Goal: Complete application form: Complete application form

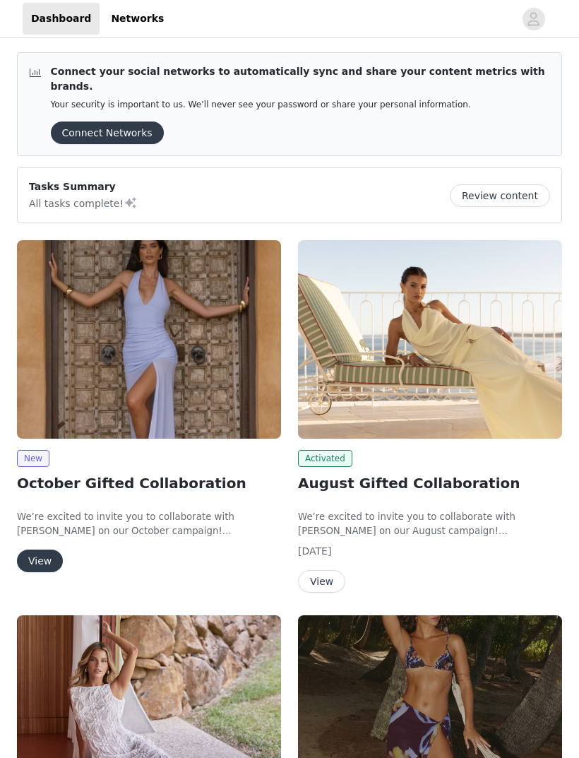
click at [47, 550] on button "View" at bounding box center [40, 561] width 46 height 23
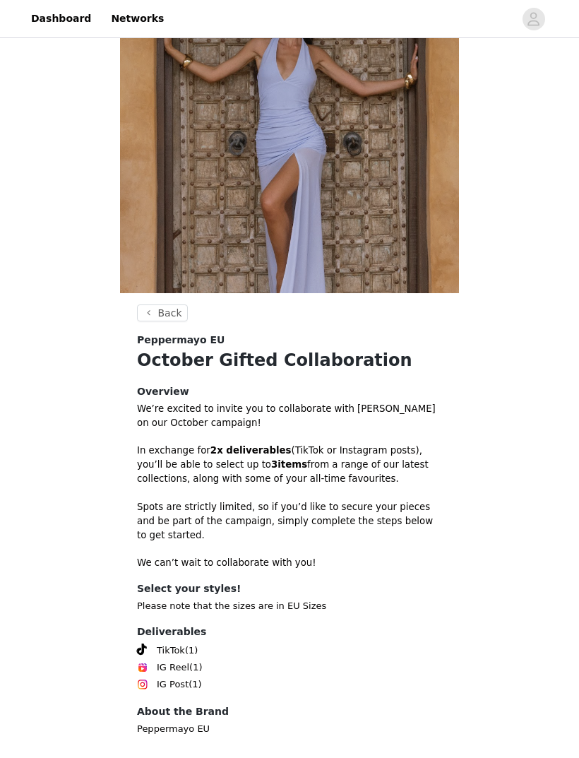
scroll to position [93, 0]
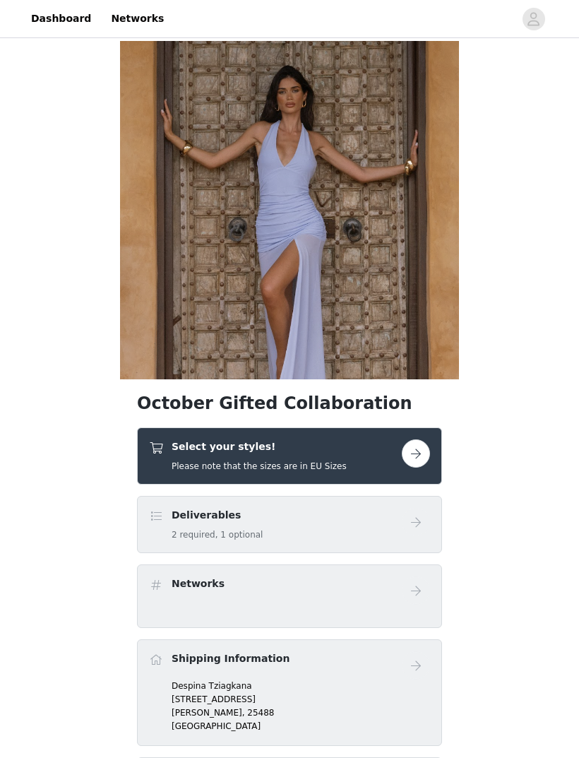
click at [422, 450] on button "button" at bounding box center [416, 454] width 28 height 28
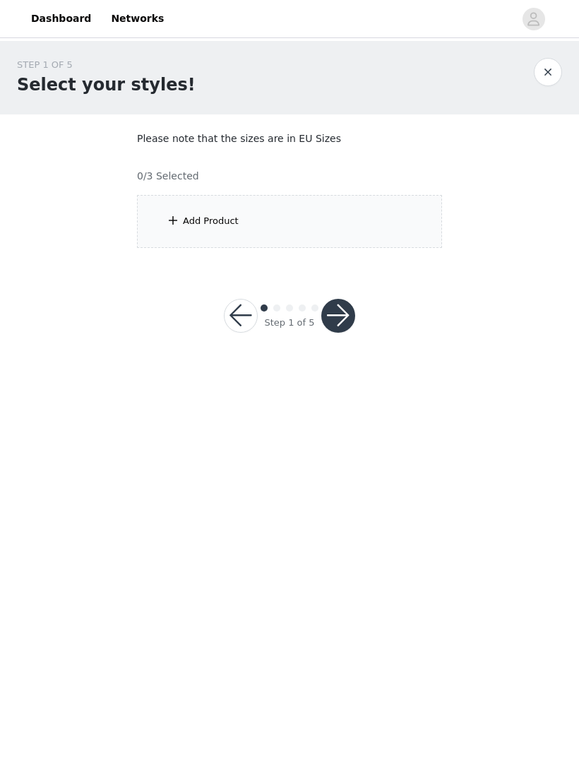
click at [386, 213] on div "Add Product" at bounding box center [289, 221] width 305 height 53
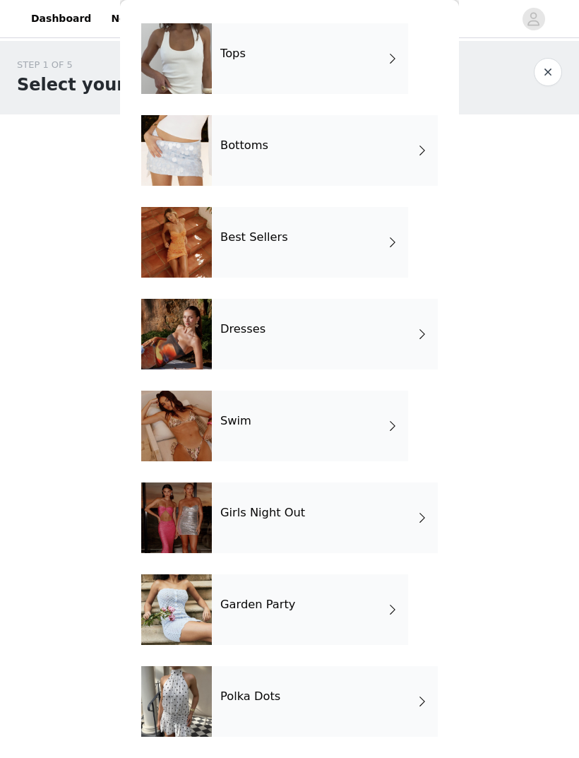
scroll to position [47, 0]
click at [385, 710] on div "Polka Dots" at bounding box center [325, 701] width 226 height 71
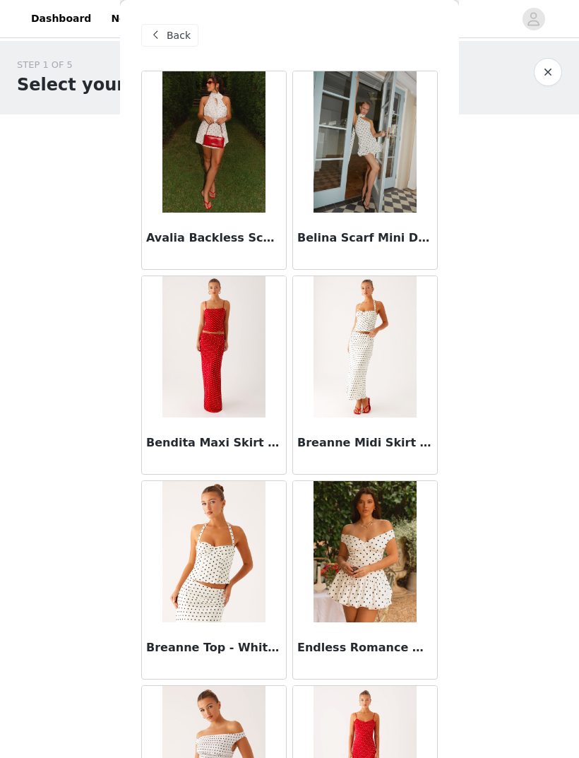
scroll to position [0, 0]
click at [171, 45] on div "Back" at bounding box center [169, 35] width 57 height 23
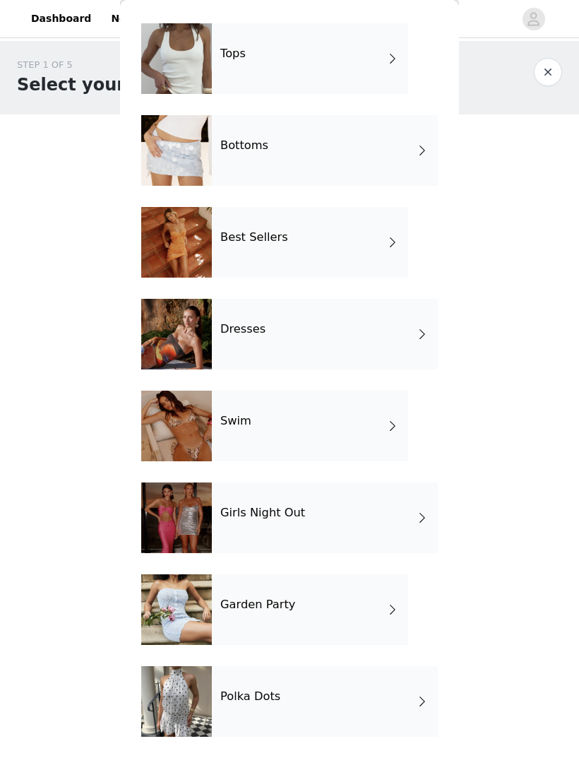
scroll to position [47, 0]
click at [379, 616] on div "Garden Party" at bounding box center [310, 610] width 196 height 71
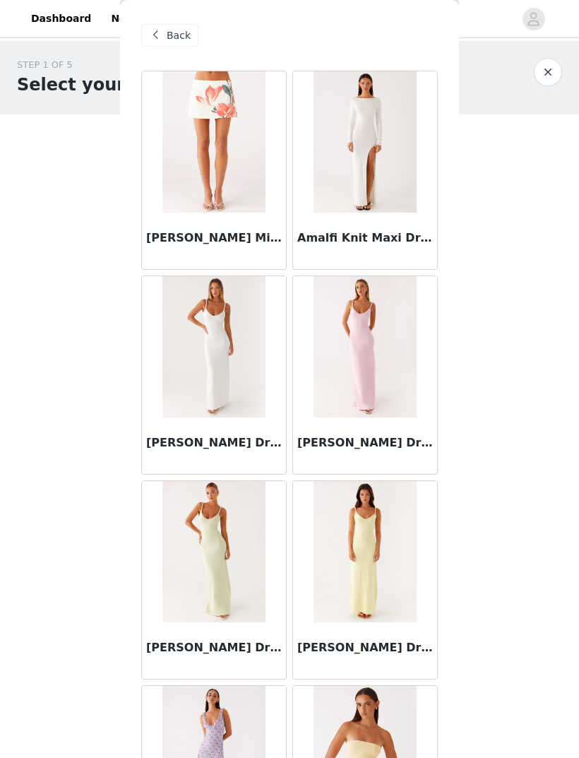
scroll to position [0, 0]
click at [175, 41] on span "Back" at bounding box center [179, 35] width 24 height 15
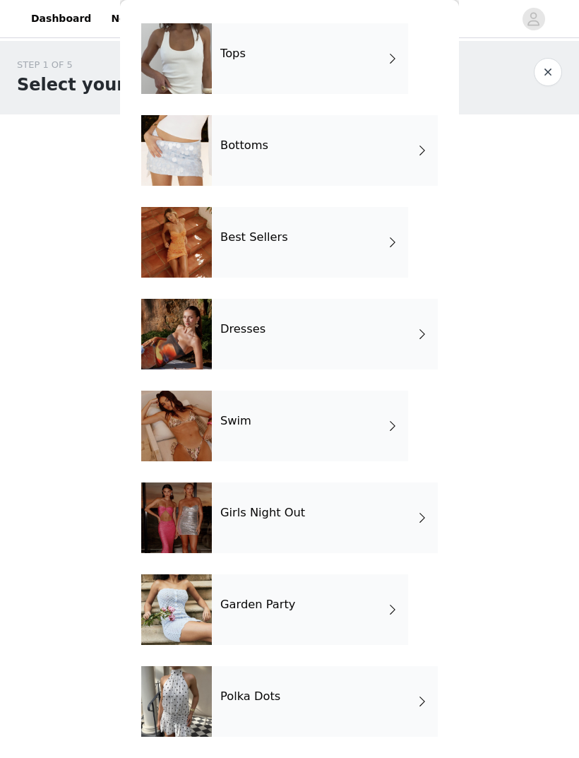
scroll to position [47, 0]
click at [387, 513] on div "Girls Night Out" at bounding box center [325, 518] width 226 height 71
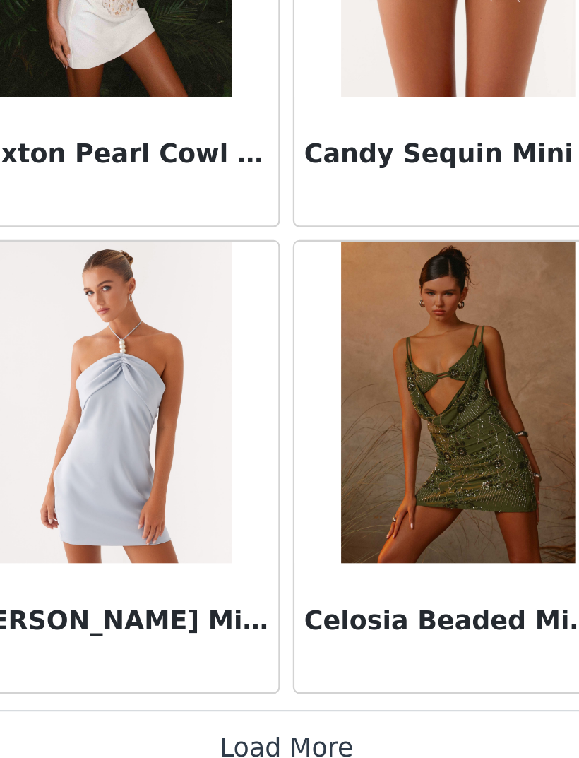
scroll to position [1404, 0]
click at [195, 717] on button "Load More" at bounding box center [289, 734] width 297 height 34
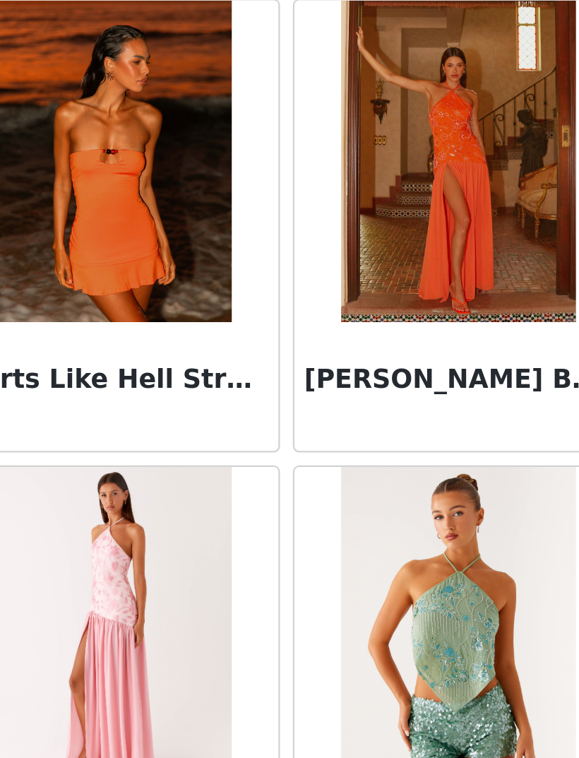
scroll to position [3126, 0]
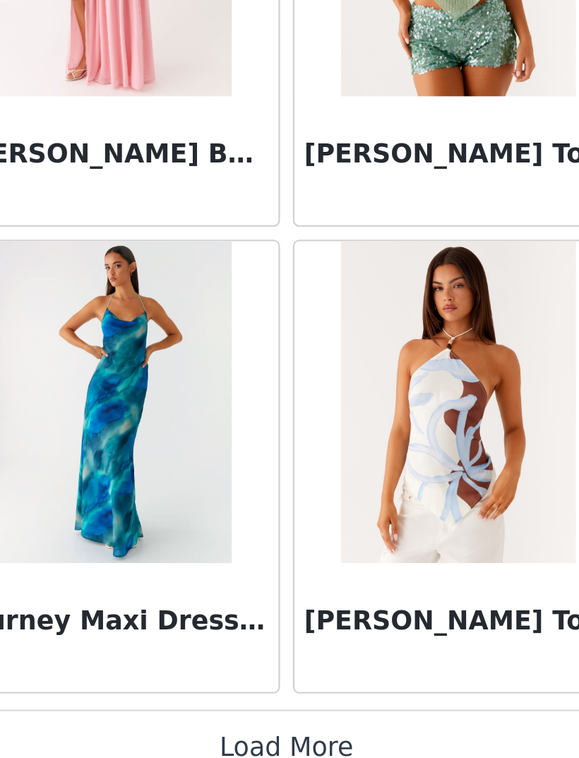
click at [170, 717] on button "Load More" at bounding box center [289, 734] width 297 height 34
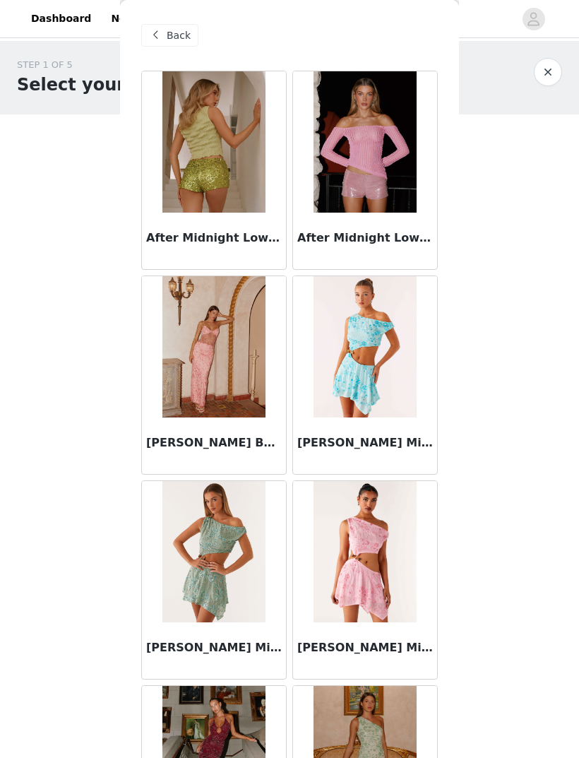
scroll to position [0, 0]
click at [173, 39] on span "Back" at bounding box center [179, 35] width 24 height 15
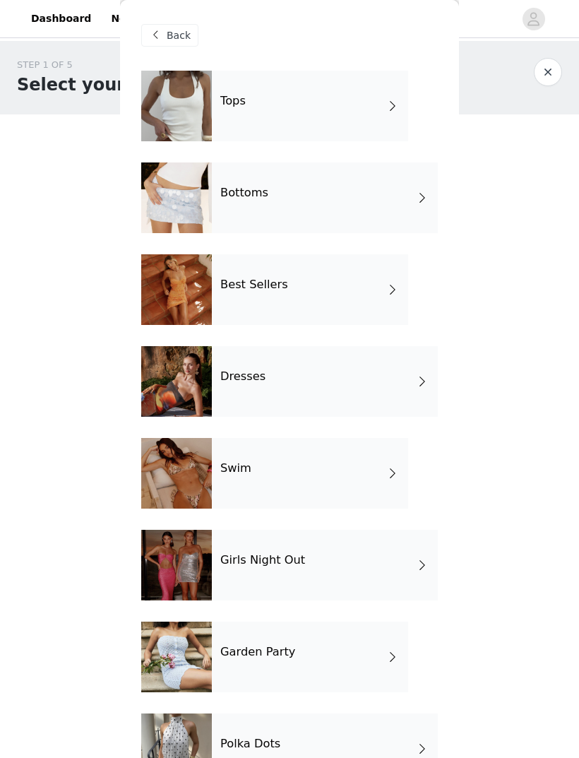
click at [396, 366] on div "Dresses" at bounding box center [325, 381] width 226 height 71
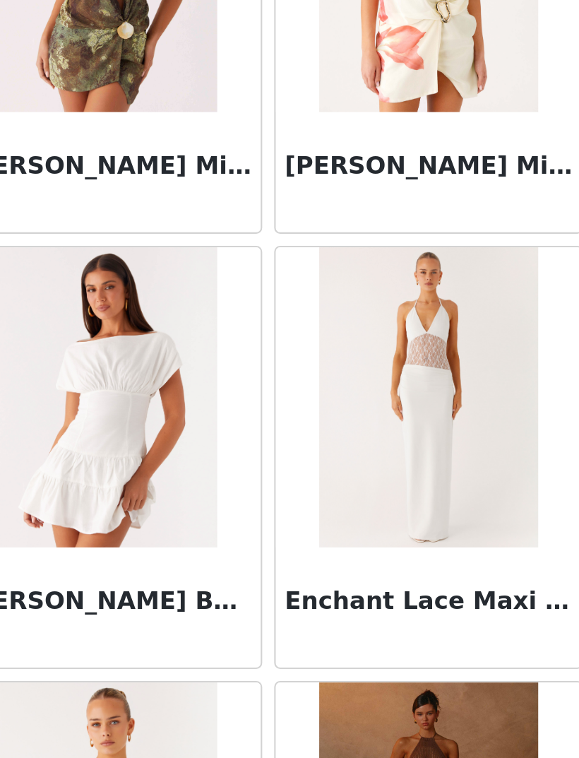
scroll to position [1404, 0]
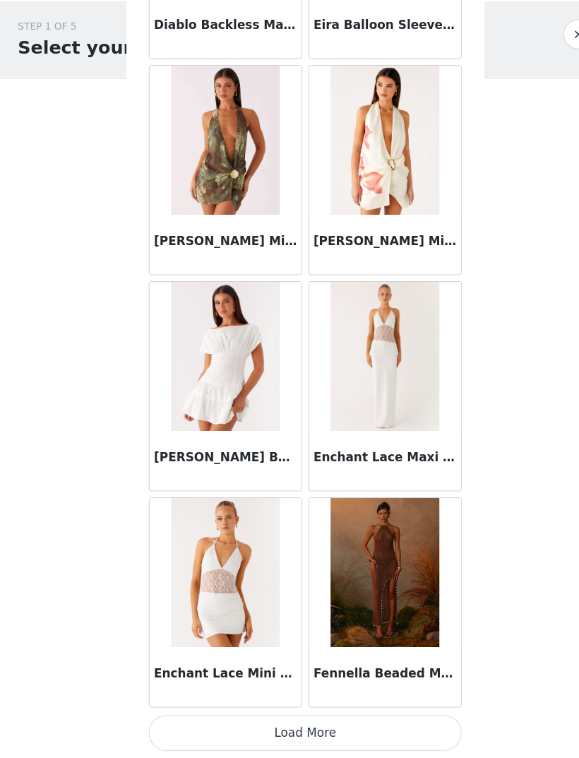
click at [361, 717] on button "Load More" at bounding box center [289, 734] width 297 height 34
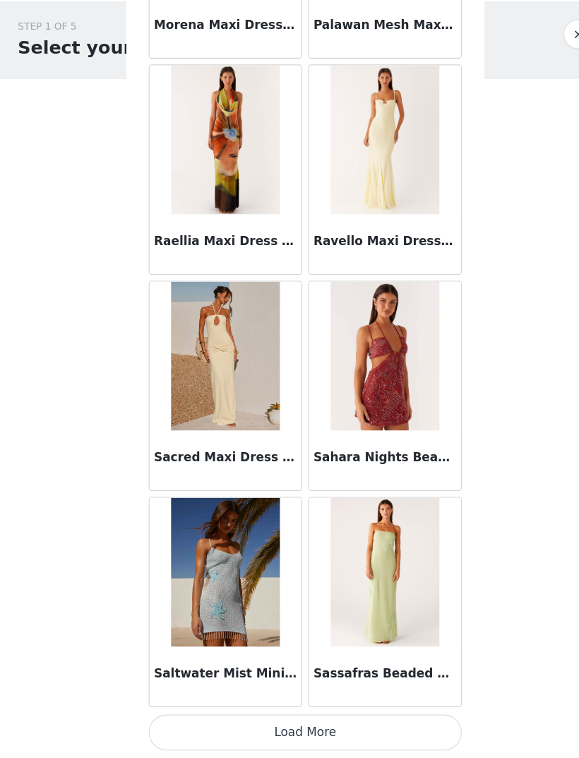
scroll to position [3454, 0]
click at [420, 670] on article "Sassafras Beaded Flower Strapless Maxi Dress - Lime" at bounding box center [366, 610] width 146 height 199
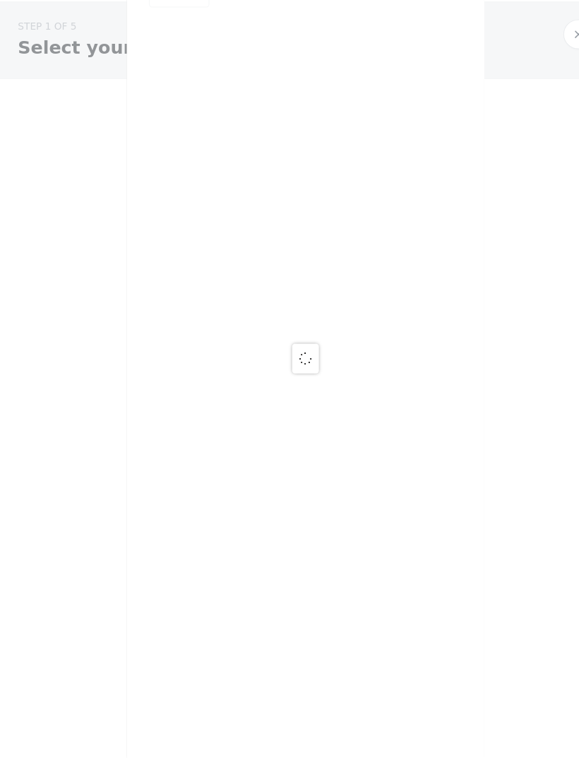
scroll to position [0, 0]
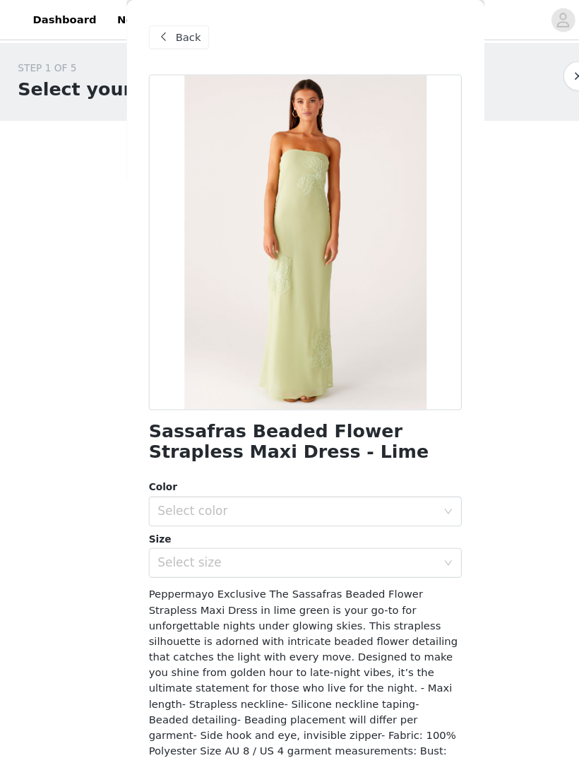
click at [182, 33] on span "Back" at bounding box center [179, 35] width 24 height 15
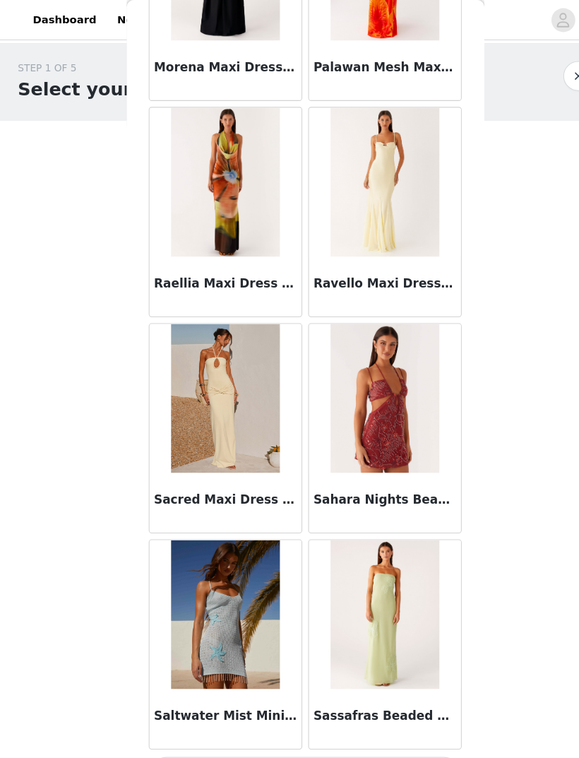
scroll to position [3454, 0]
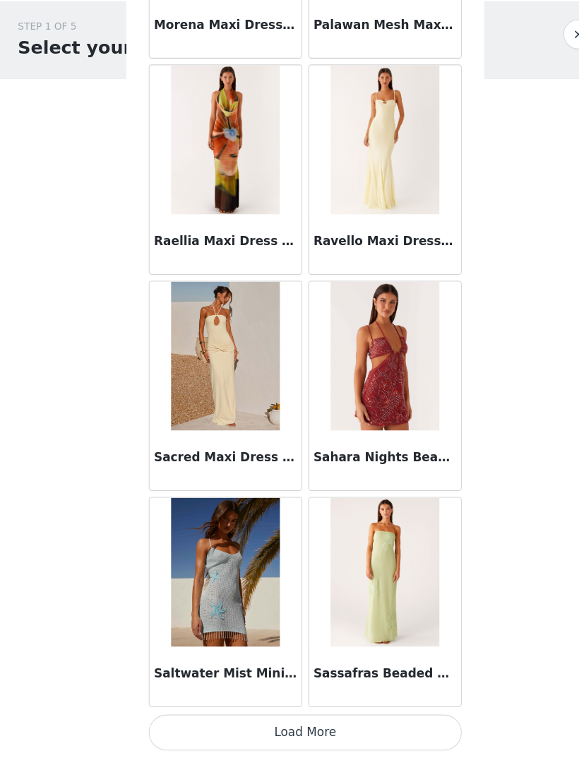
click at [395, 717] on button "Load More" at bounding box center [289, 734] width 297 height 34
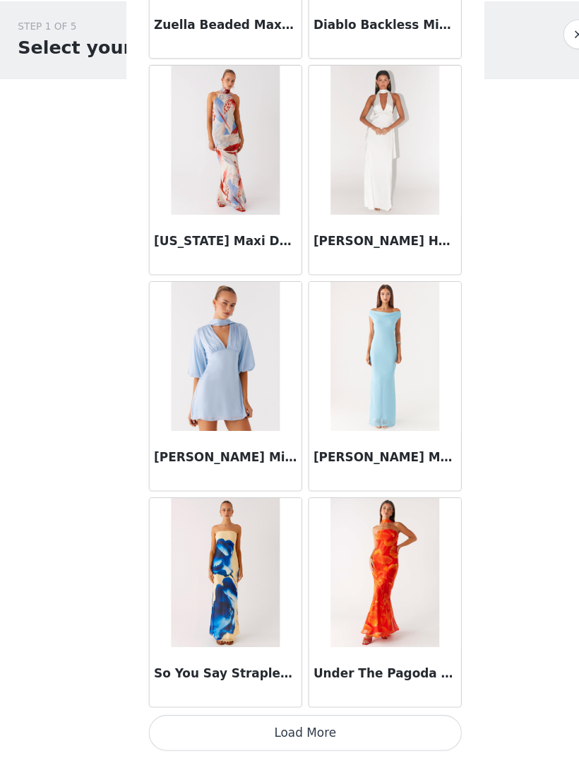
click at [415, 717] on button "Load More" at bounding box center [289, 734] width 297 height 34
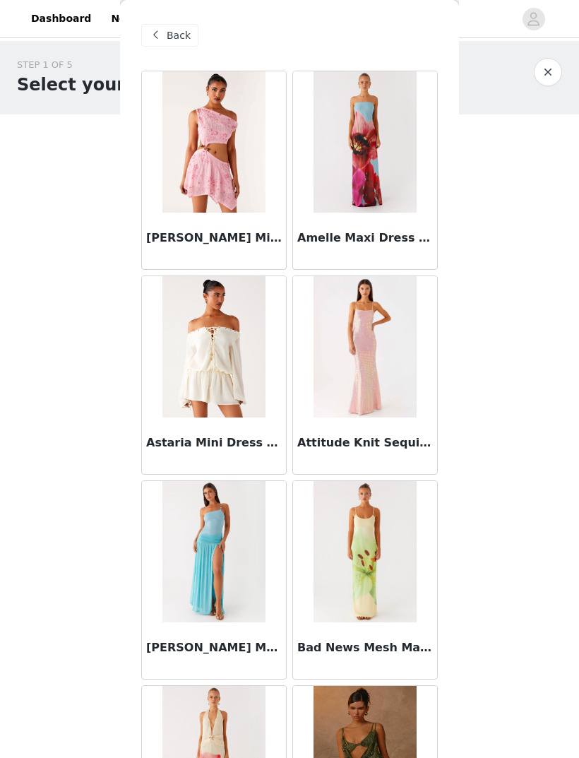
scroll to position [0, 0]
click at [184, 39] on span "Back" at bounding box center [179, 35] width 24 height 15
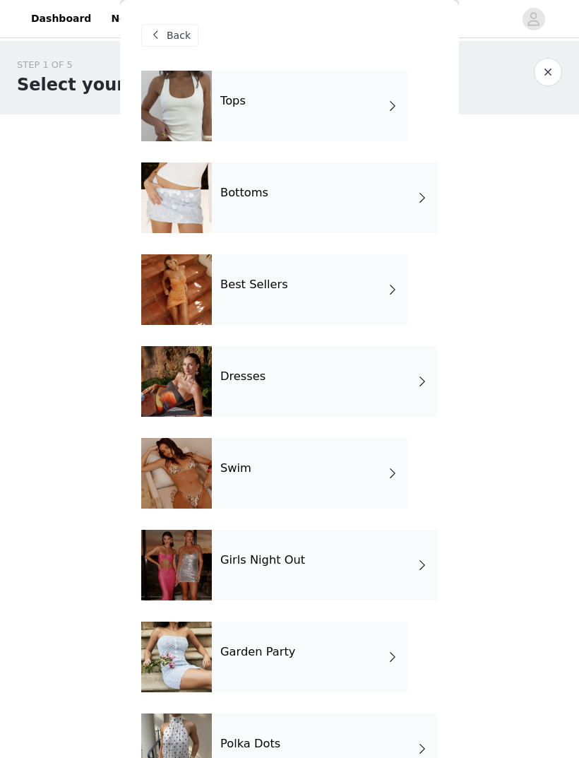
click at [394, 297] on span at bounding box center [393, 289] width 14 height 17
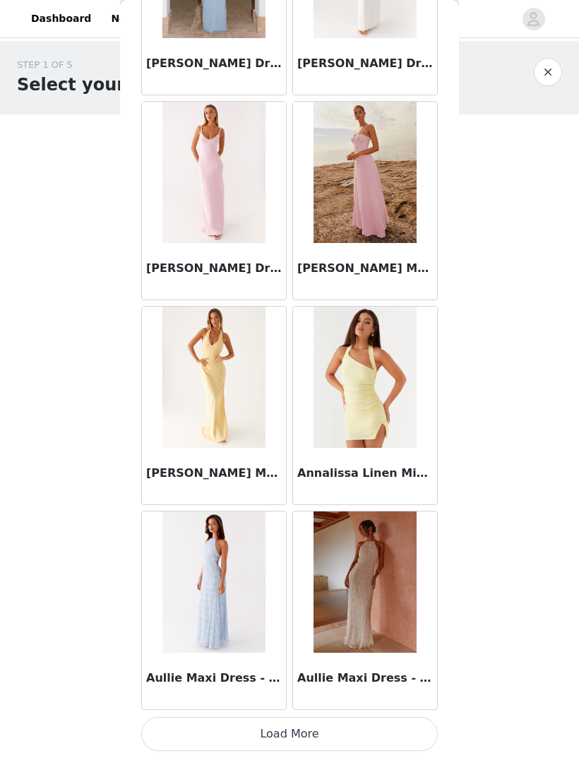
scroll to position [1404, 0]
click at [377, 710] on article "Aullie Maxi Dress - Ivory" at bounding box center [366, 610] width 146 height 199
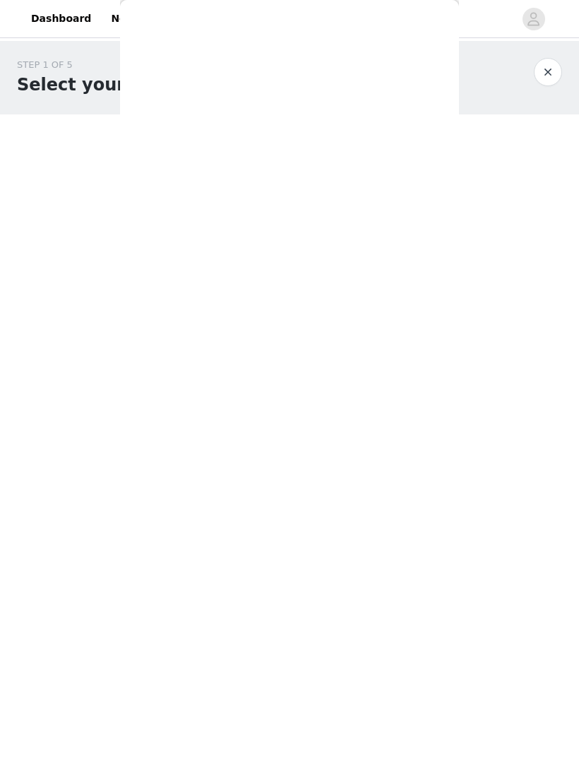
scroll to position [0, 0]
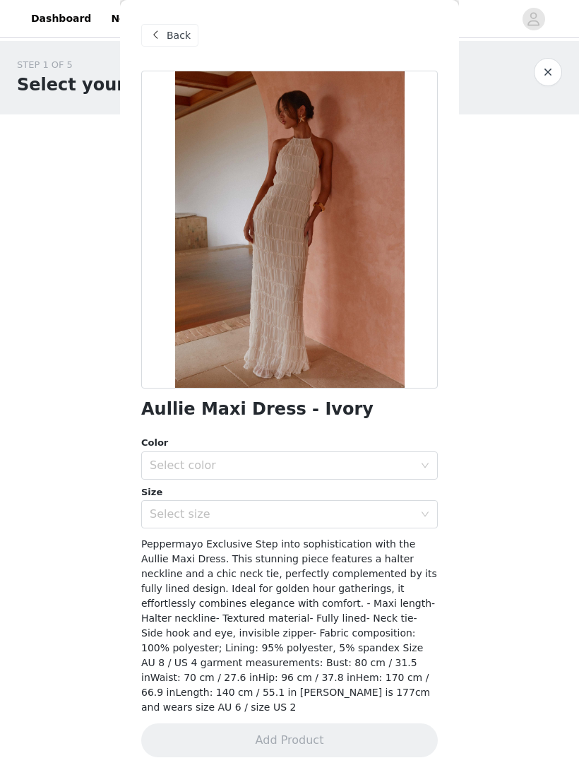
click at [184, 45] on div "Back" at bounding box center [169, 35] width 57 height 23
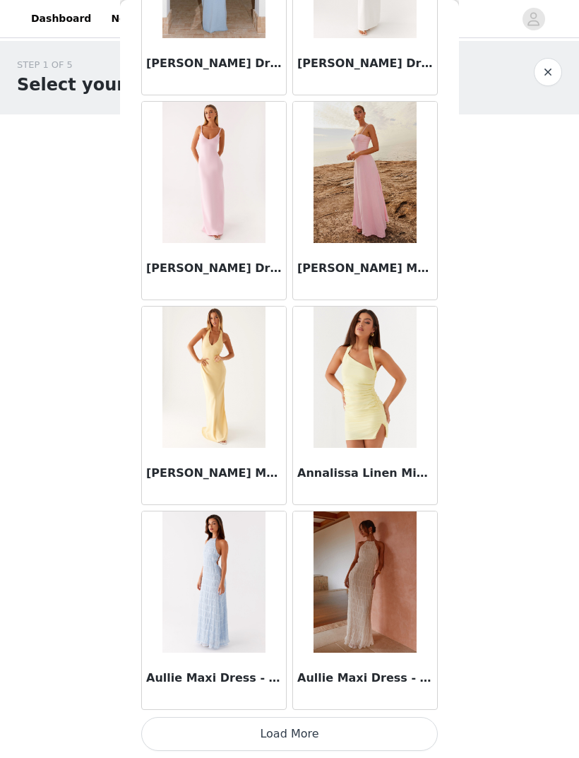
click at [313, 729] on button "Load More" at bounding box center [289, 734] width 297 height 34
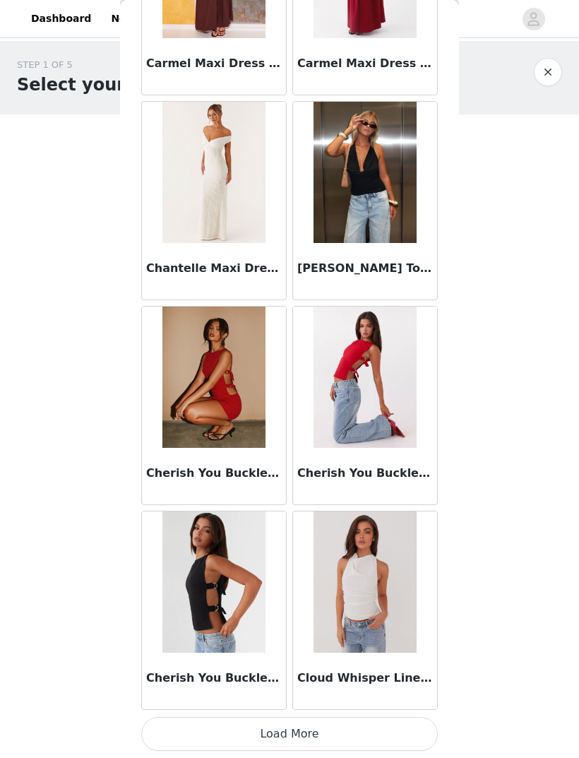
scroll to position [3454, 0]
click at [375, 720] on button "Load More" at bounding box center [289, 734] width 297 height 34
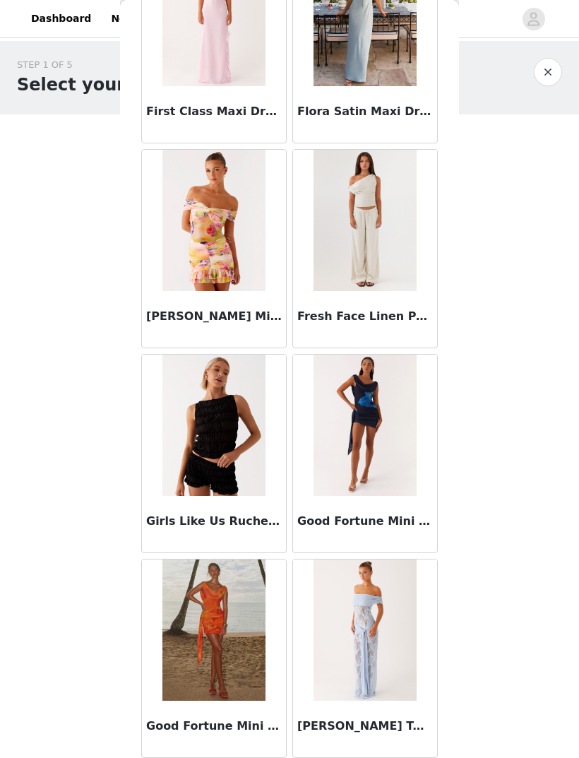
scroll to position [5456, 0]
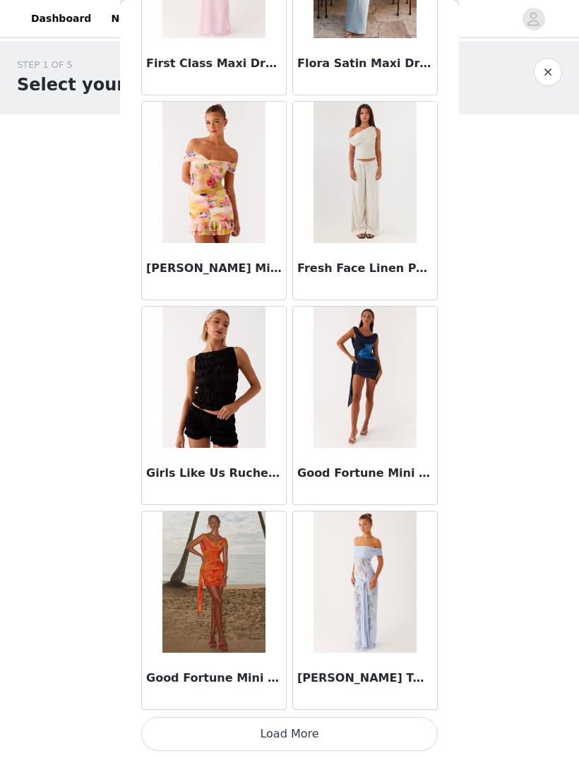
click at [378, 737] on button "Load More" at bounding box center [289, 734] width 297 height 34
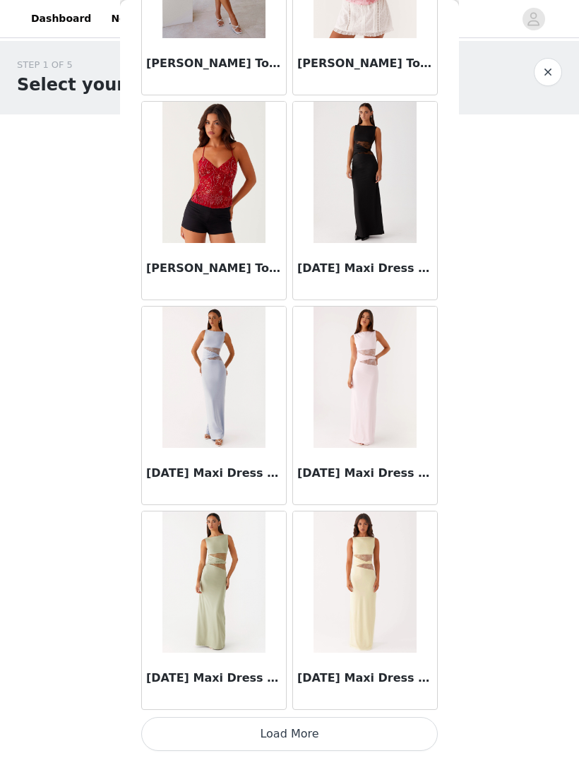
scroll to position [7552, 0]
click at [365, 722] on button "Load More" at bounding box center [289, 734] width 297 height 34
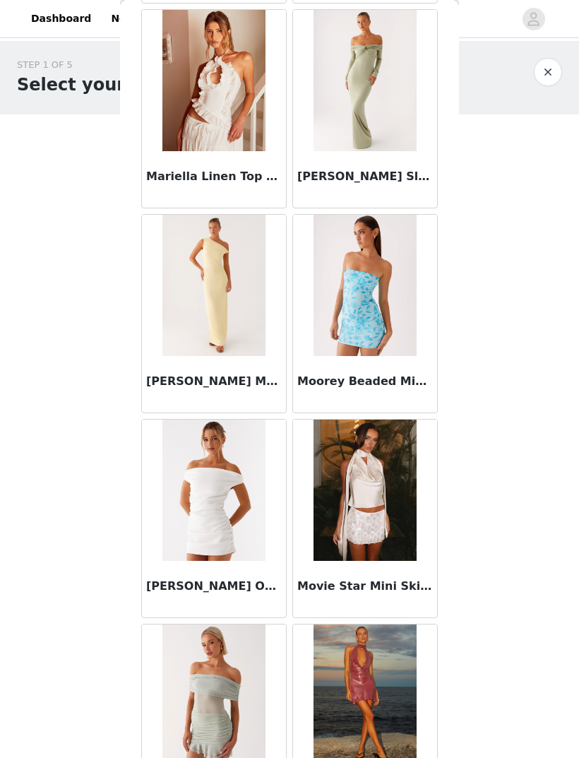
scroll to position [9292, 0]
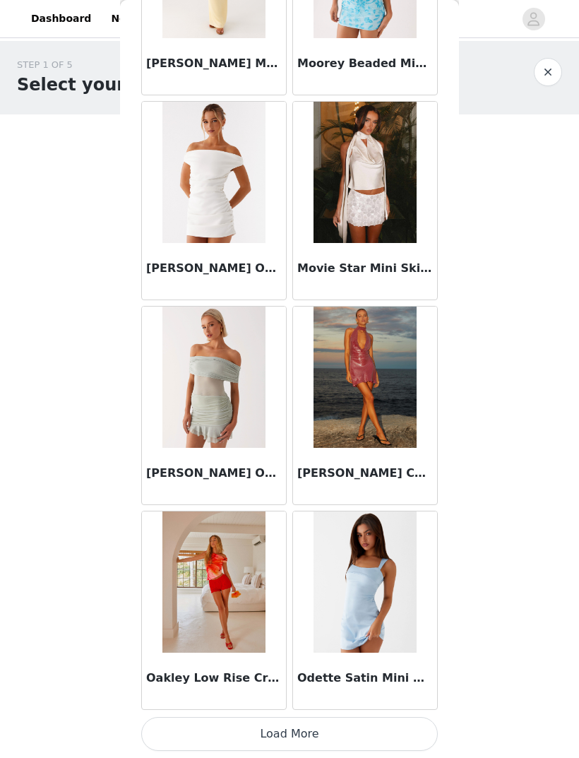
click at [406, 723] on button "Load More" at bounding box center [289, 734] width 297 height 34
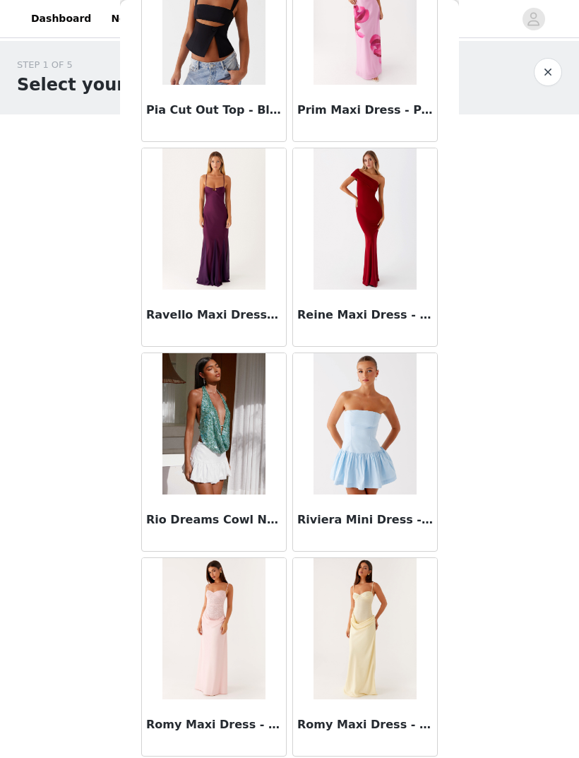
scroll to position [11401, 0]
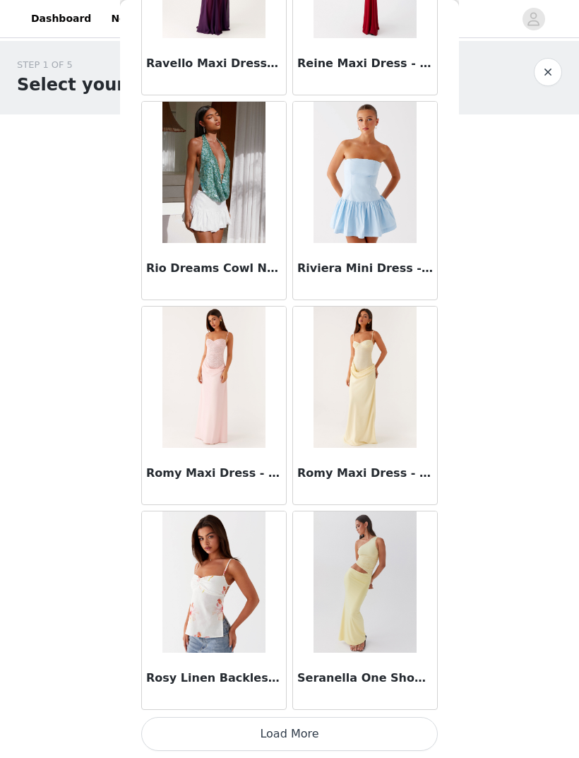
click at [389, 727] on button "Load More" at bounding box center [289, 734] width 297 height 34
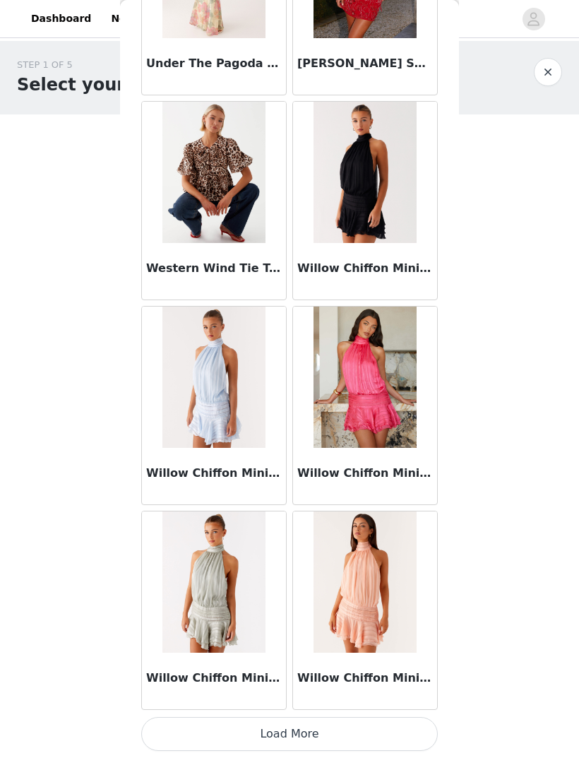
scroll to position [13701, 0]
click at [371, 707] on div "Willow Chiffon Mini Dress - Orange" at bounding box center [365, 681] width 144 height 57
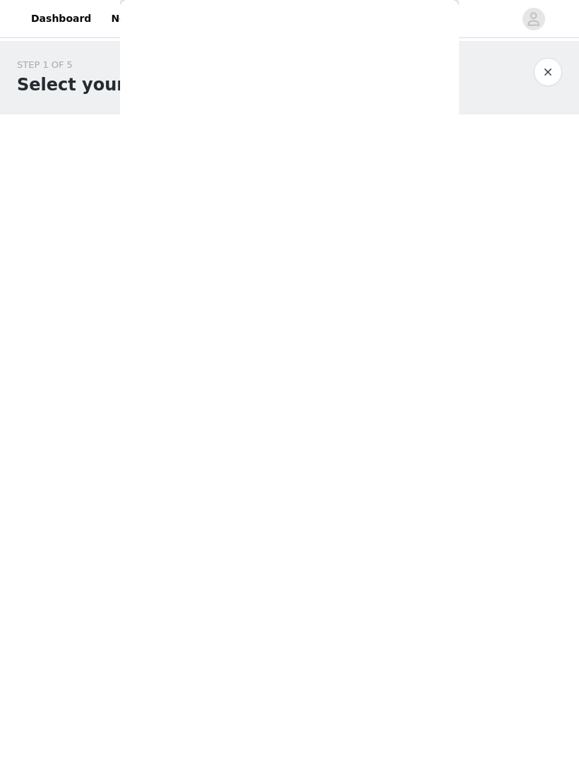
scroll to position [0, 0]
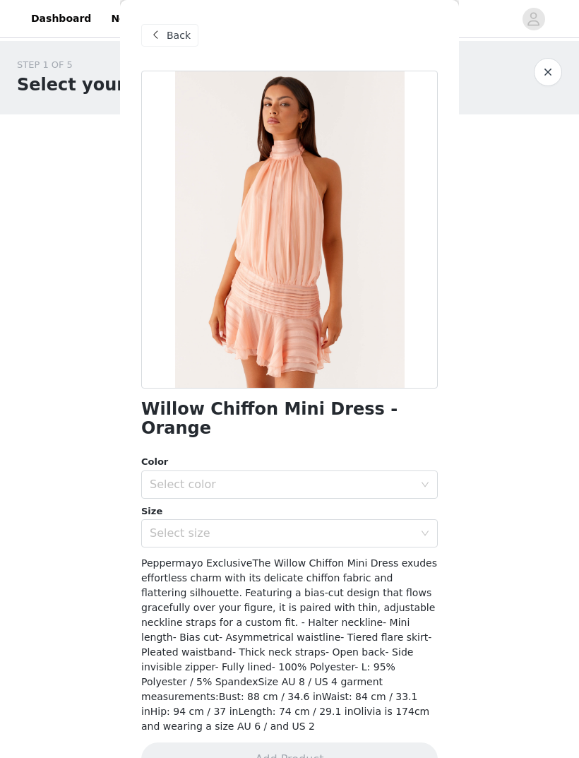
click at [177, 33] on span "Back" at bounding box center [179, 35] width 24 height 15
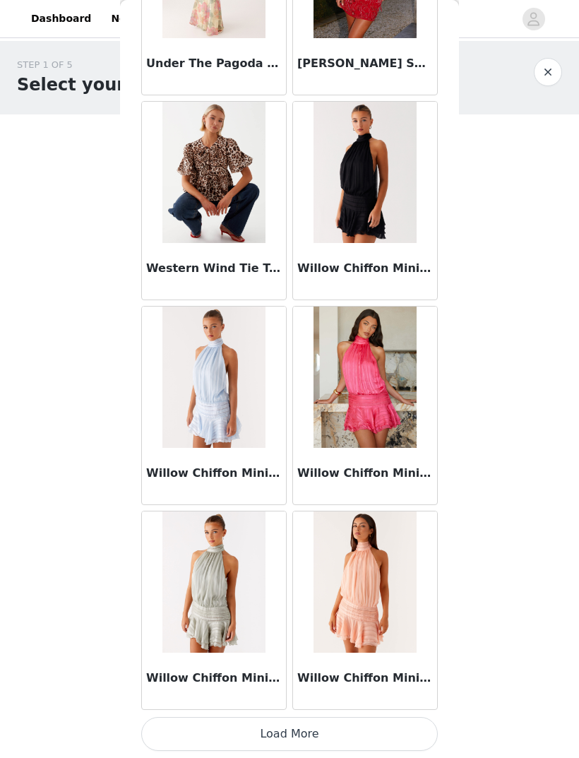
click at [341, 727] on button "Load More" at bounding box center [289, 734] width 297 height 34
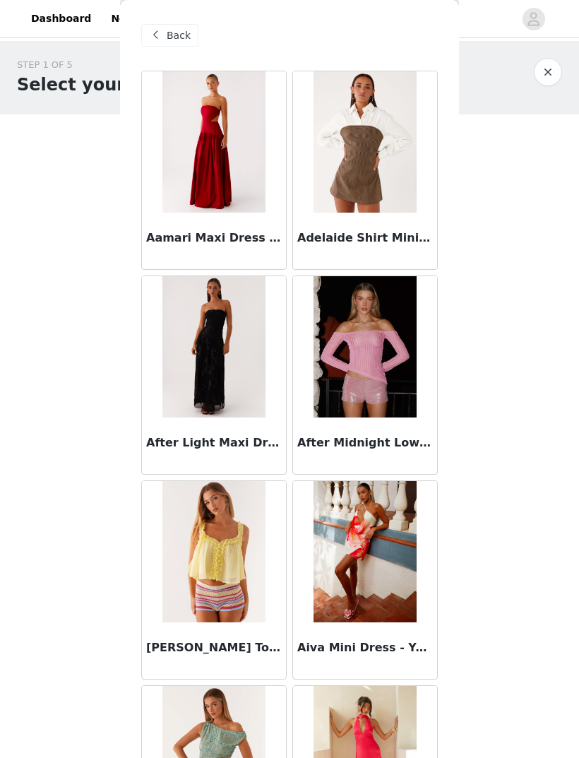
click at [182, 34] on span "Back" at bounding box center [179, 35] width 24 height 15
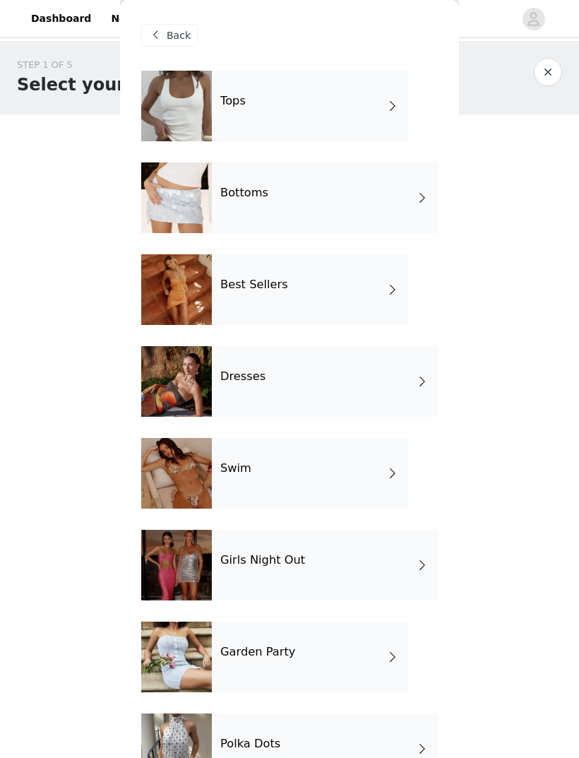
click at [377, 216] on div "Bottoms" at bounding box center [325, 198] width 226 height 71
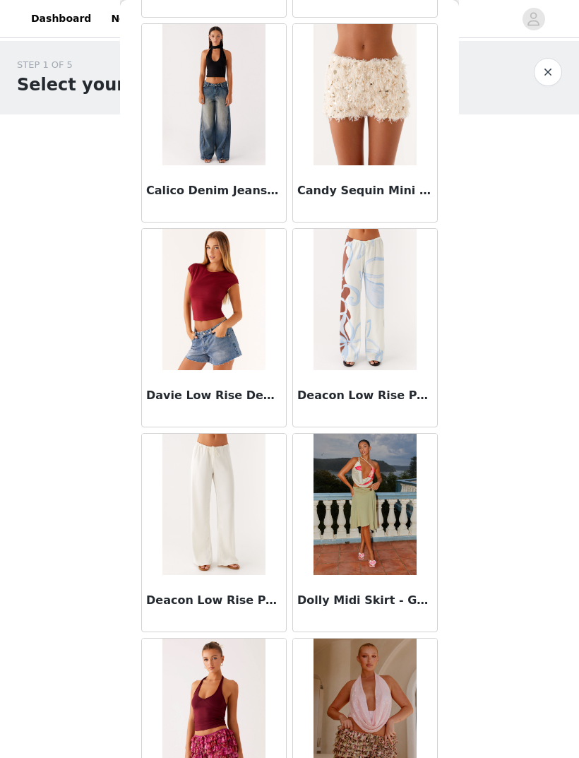
scroll to position [457, 0]
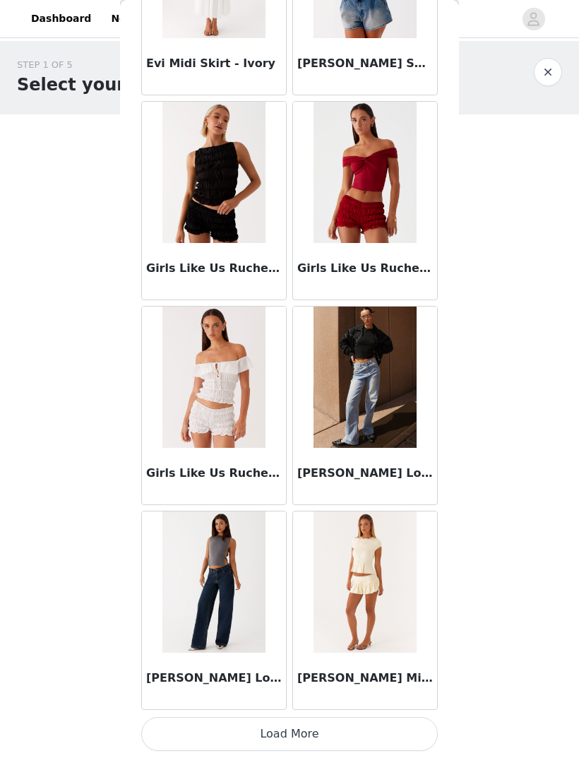
click at [404, 729] on button "Load More" at bounding box center [289, 734] width 297 height 34
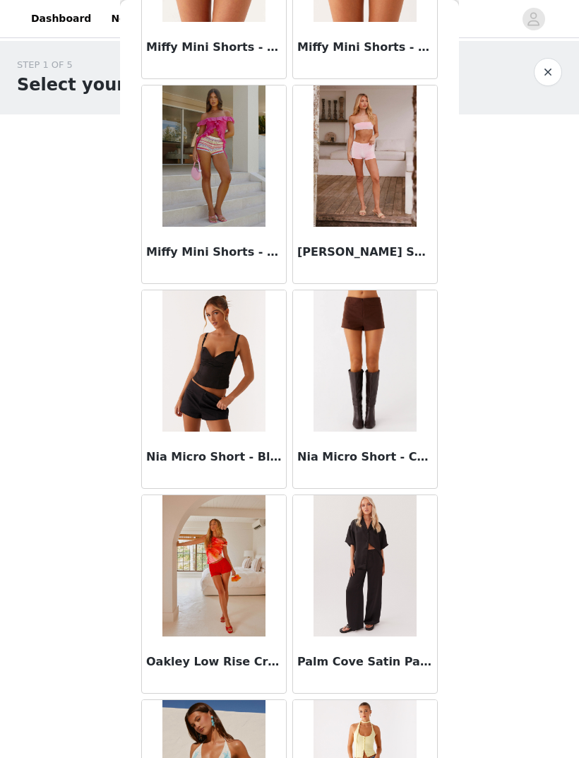
scroll to position [2854, 0]
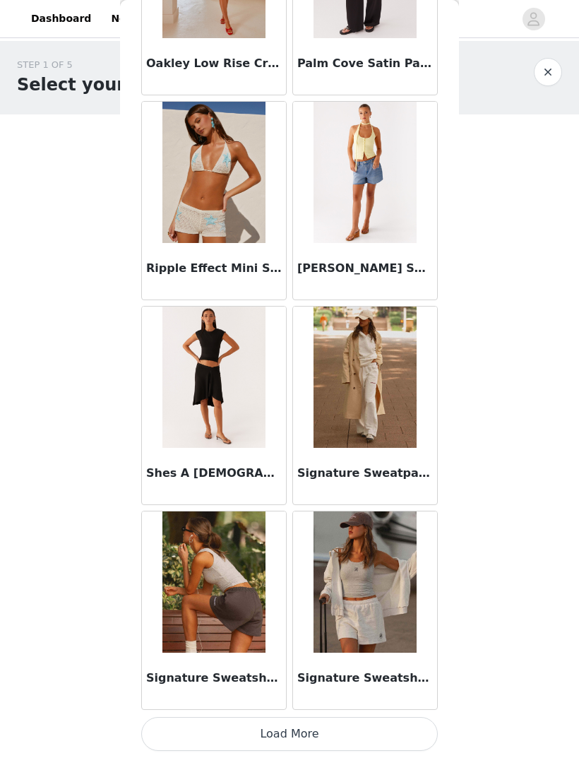
click at [376, 730] on button "Load More" at bounding box center [289, 734] width 297 height 34
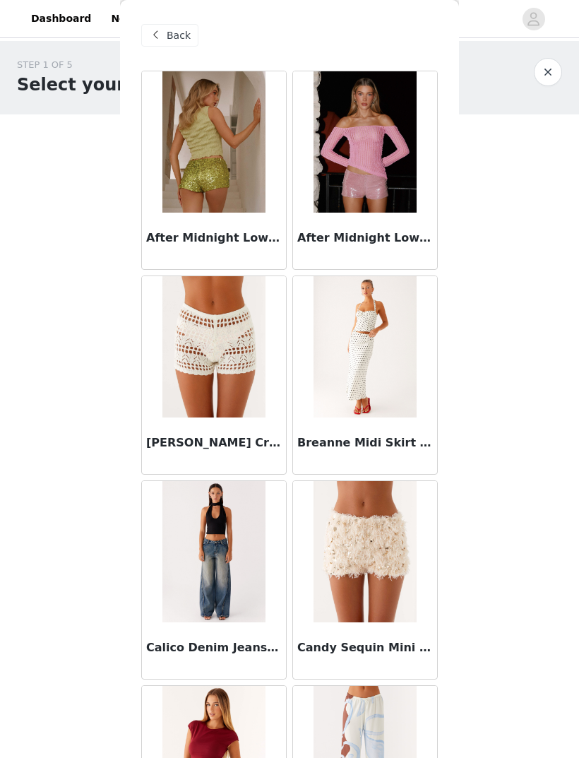
scroll to position [0, 0]
click at [167, 39] on span "Back" at bounding box center [179, 35] width 24 height 15
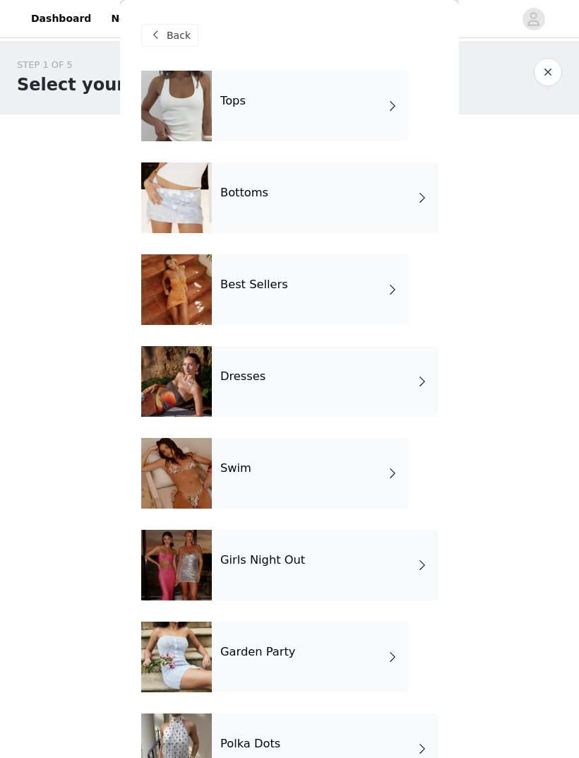
click at [355, 106] on div "Tops" at bounding box center [310, 106] width 196 height 71
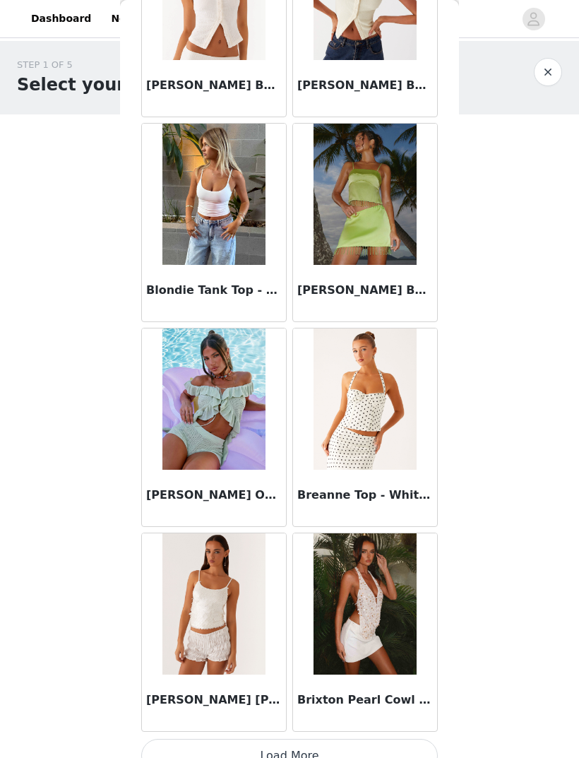
scroll to position [1389, 0]
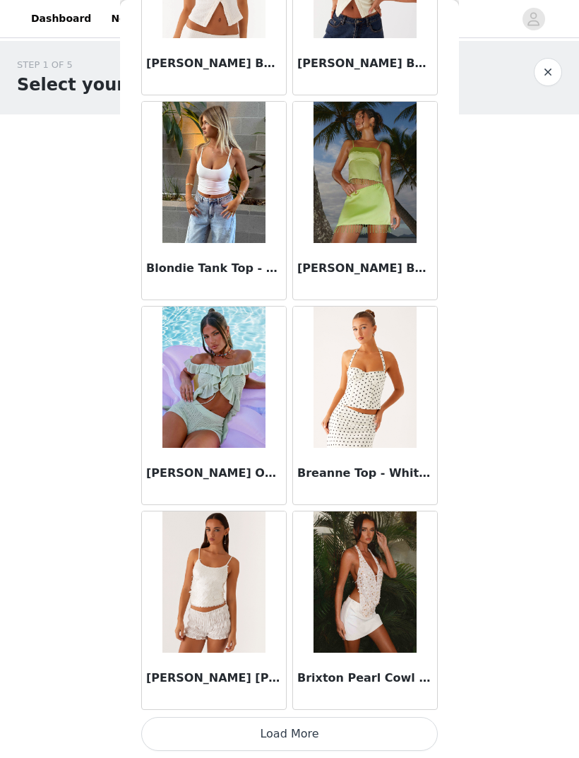
click at [371, 727] on button "Load More" at bounding box center [289, 734] width 297 height 34
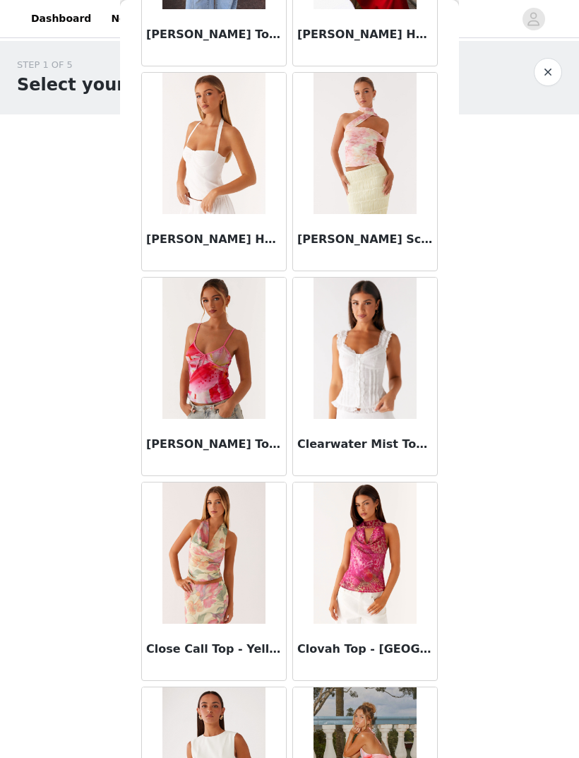
scroll to position [3073, 0]
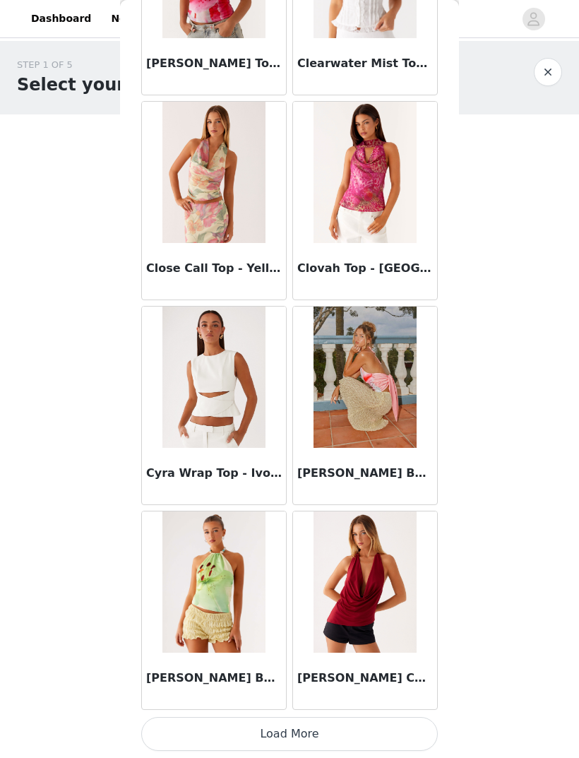
click at [377, 727] on button "Load More" at bounding box center [289, 734] width 297 height 34
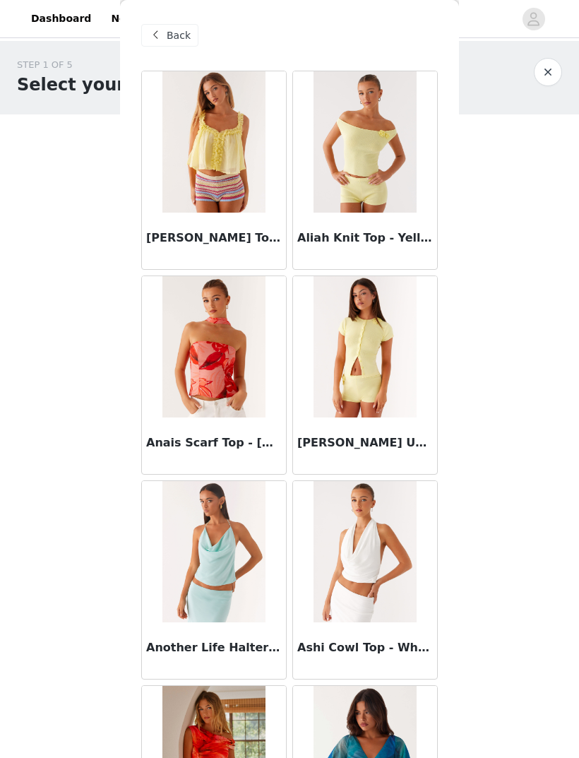
scroll to position [0, 0]
click at [169, 35] on span "Back" at bounding box center [179, 35] width 24 height 15
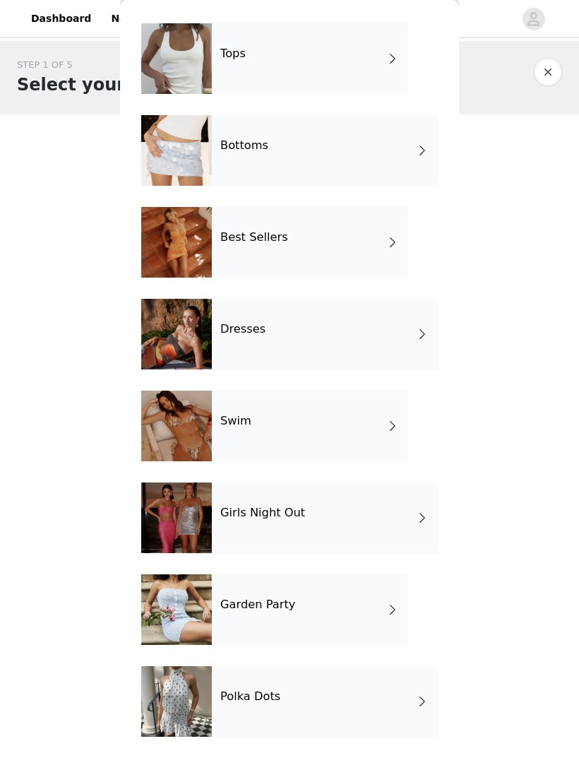
scroll to position [47, 0]
click at [404, 703] on div "Polka Dots" at bounding box center [325, 701] width 226 height 71
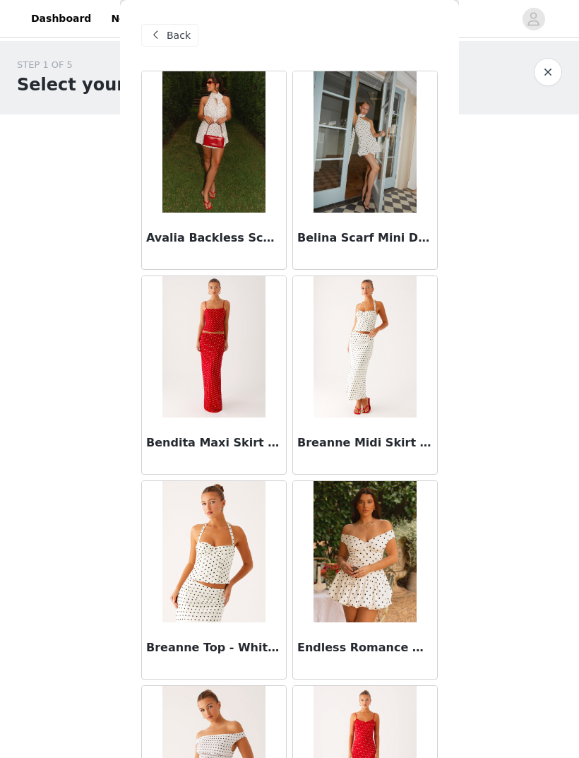
scroll to position [0, 0]
click at [149, 33] on span at bounding box center [155, 35] width 17 height 17
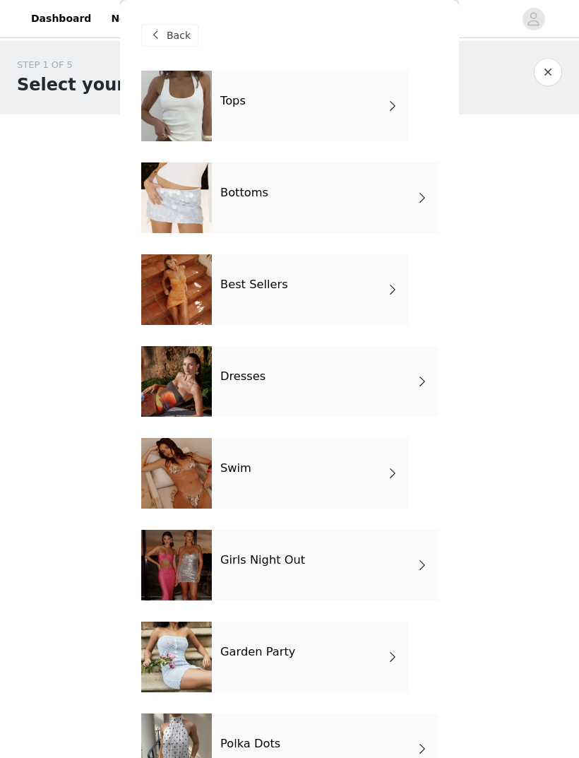
click at [228, 649] on h4 "Garden Party" at bounding box center [257, 652] width 75 height 13
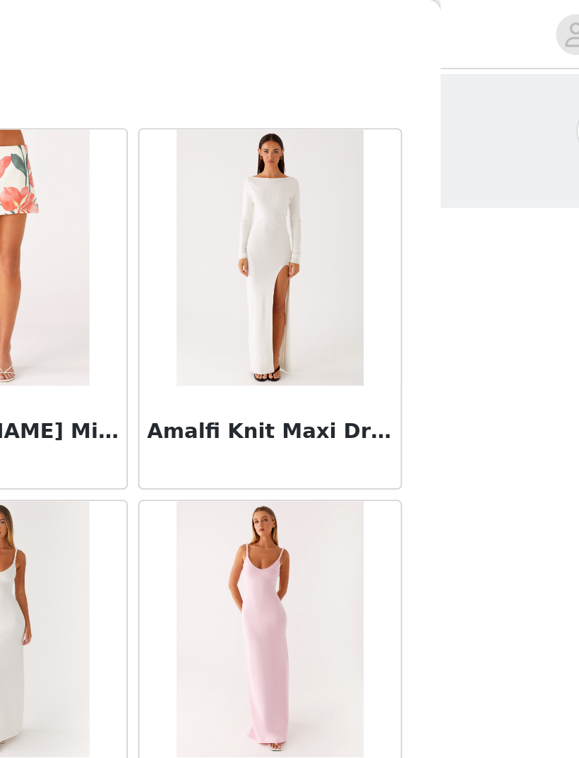
click at [314, 205] on img at bounding box center [365, 141] width 102 height 141
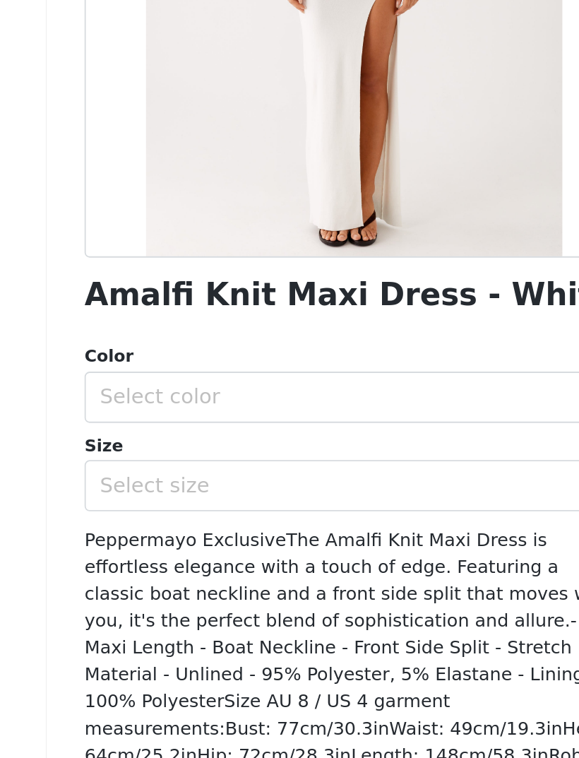
click at [150, 459] on div "Select color" at bounding box center [282, 466] width 264 height 14
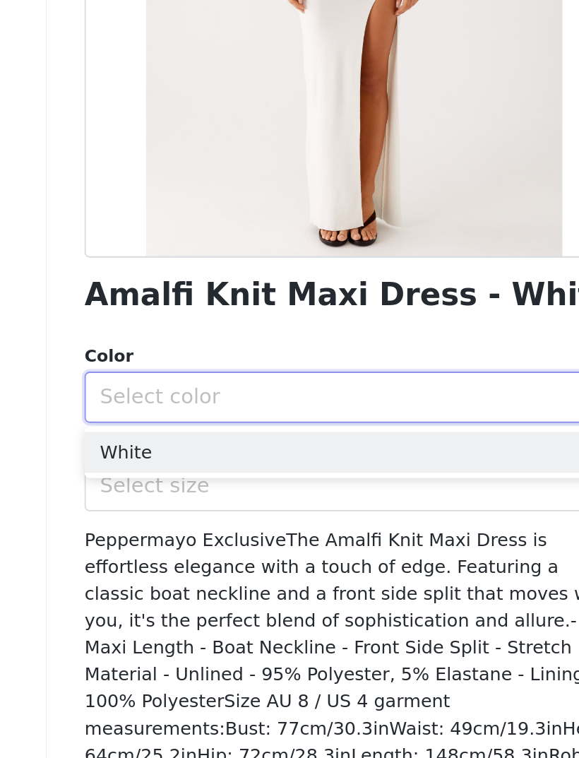
click at [141, 485] on li "White" at bounding box center [289, 496] width 297 height 23
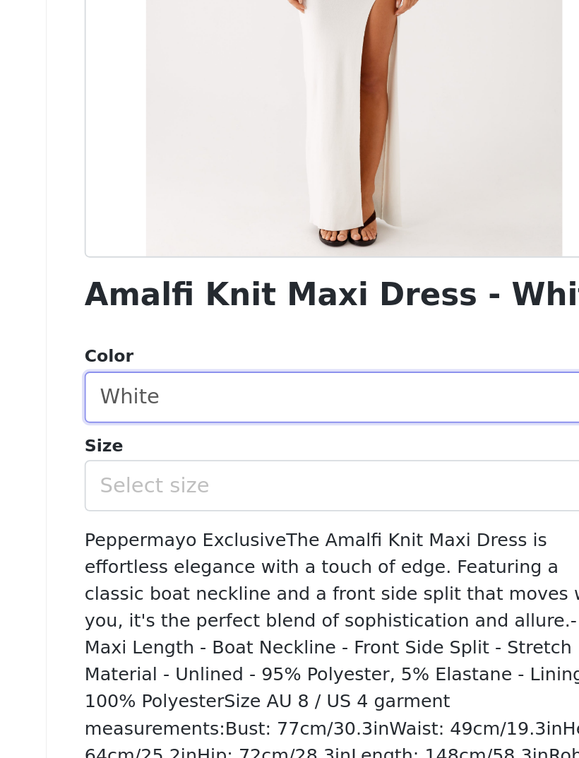
click at [150, 507] on div "Select size" at bounding box center [282, 514] width 264 height 14
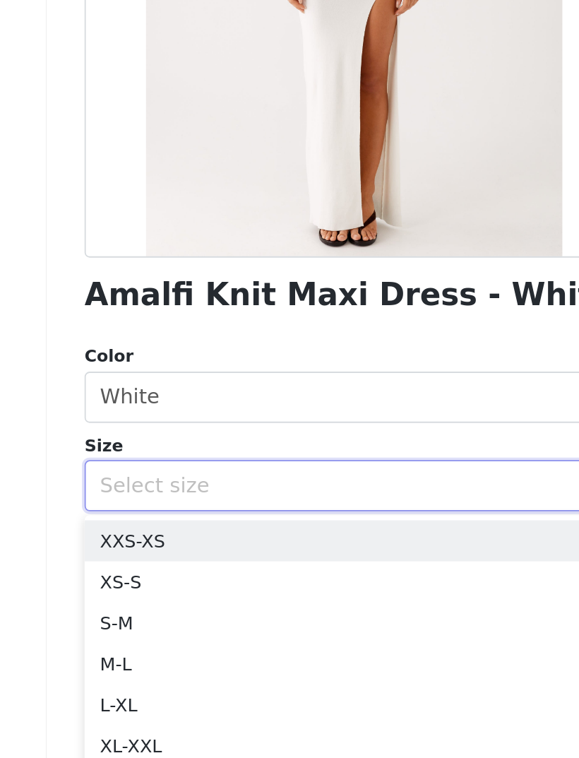
click at [141, 556] on li "XS-S" at bounding box center [289, 567] width 297 height 23
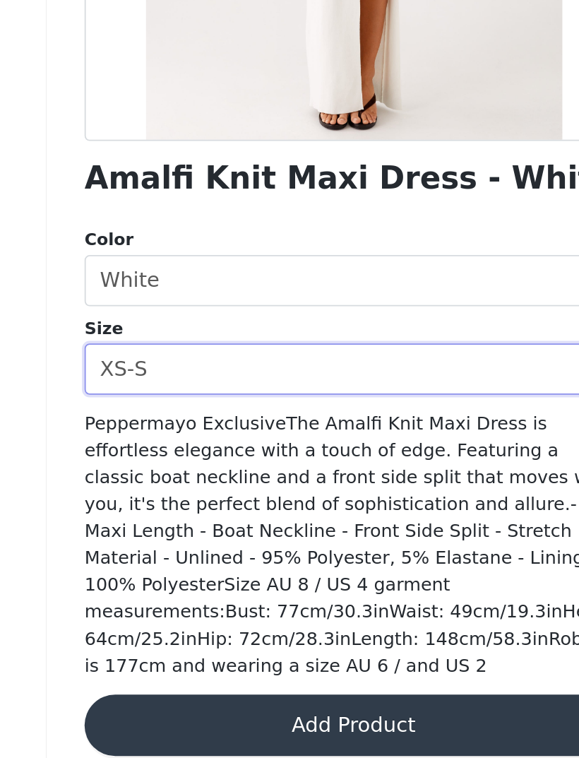
click at [141, 694] on button "Add Product" at bounding box center [289, 711] width 297 height 34
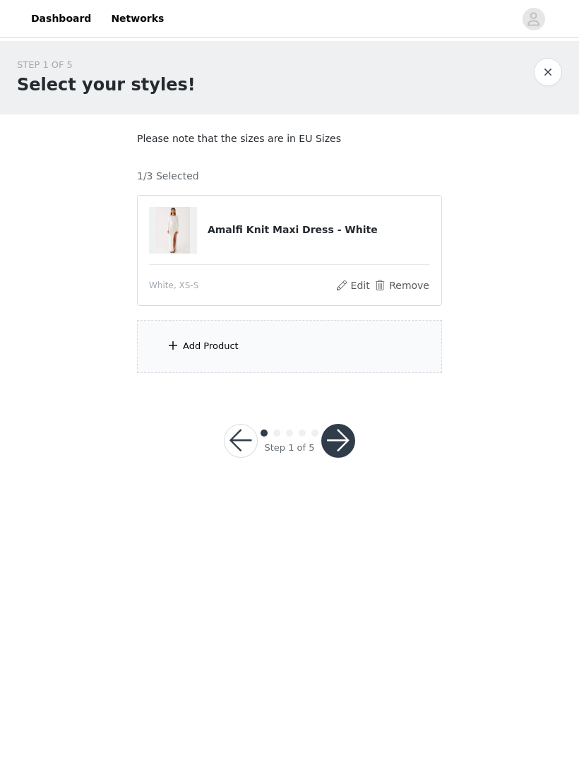
click at [175, 334] on div "Add Product" at bounding box center [289, 346] width 305 height 53
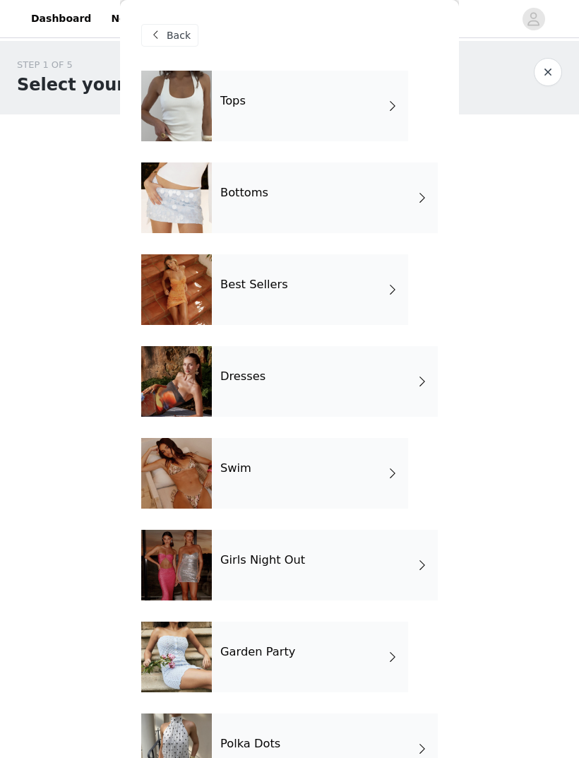
click at [291, 647] on div "Garden Party" at bounding box center [310, 657] width 196 height 71
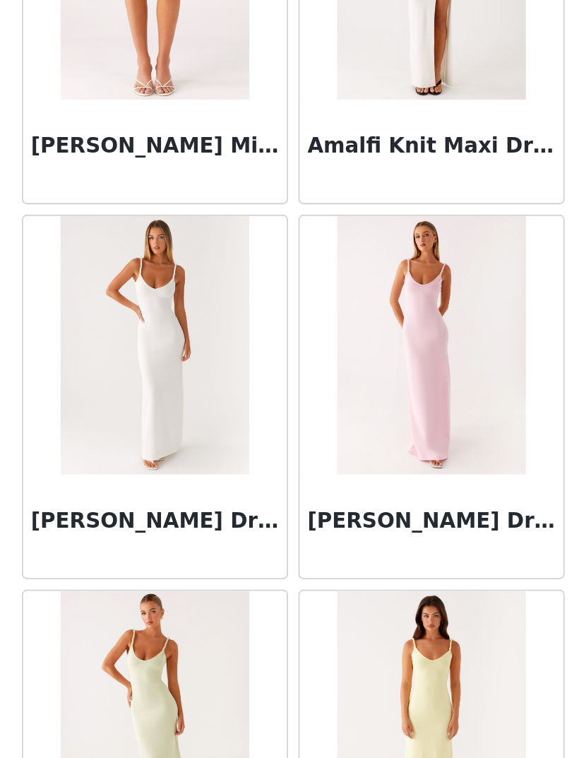
click at [163, 276] on img at bounding box center [214, 346] width 102 height 141
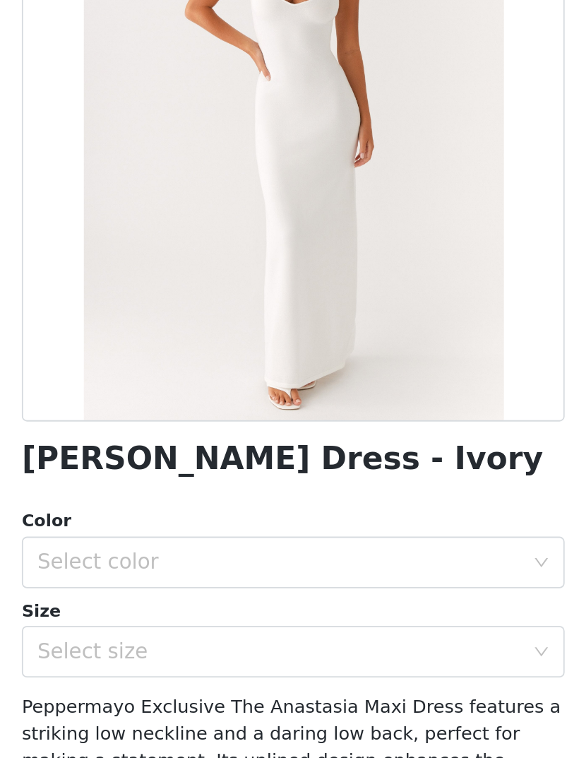
click at [150, 452] on div "Select color" at bounding box center [285, 465] width 271 height 27
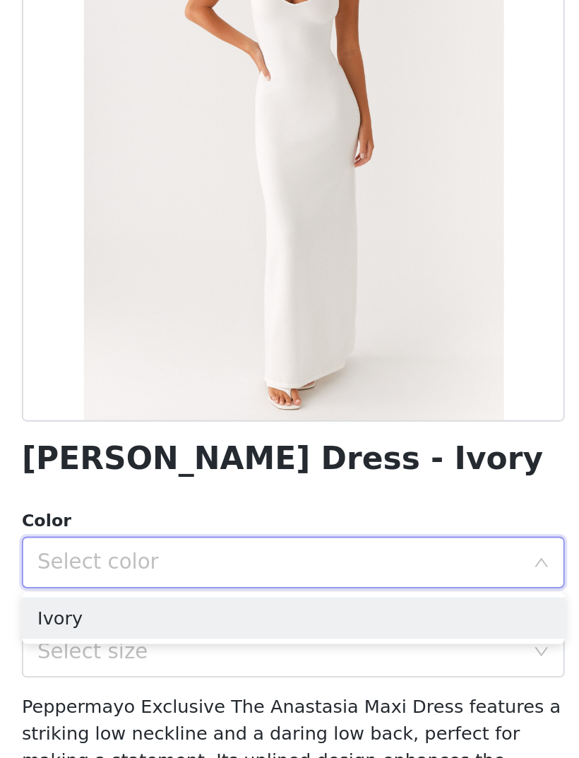
click at [141, 485] on li "Ivory" at bounding box center [289, 496] width 297 height 23
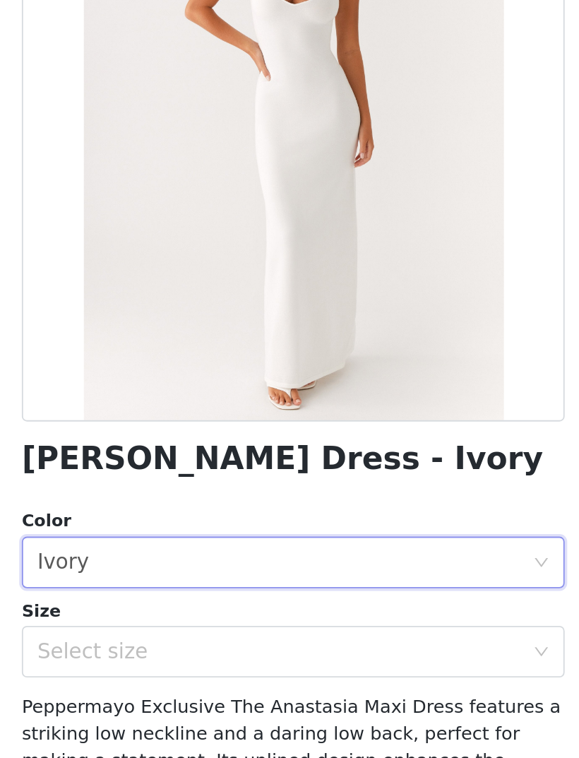
click at [150, 507] on div "Select size" at bounding box center [282, 514] width 264 height 14
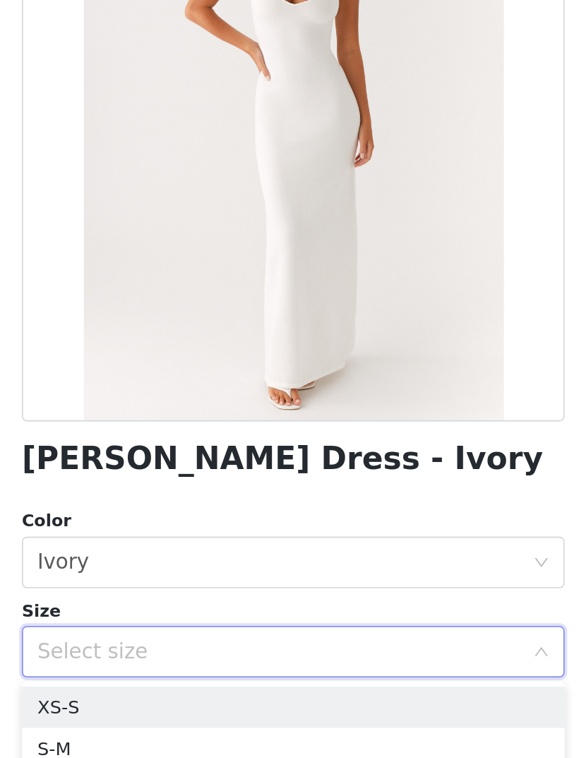
click at [141, 534] on li "XS-S" at bounding box center [289, 545] width 297 height 23
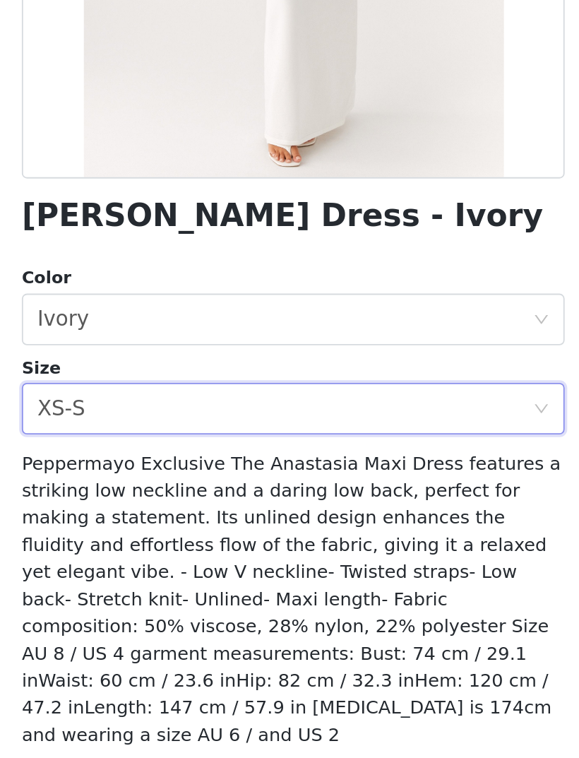
click at [141, 709] on button "Add Product" at bounding box center [289, 726] width 297 height 34
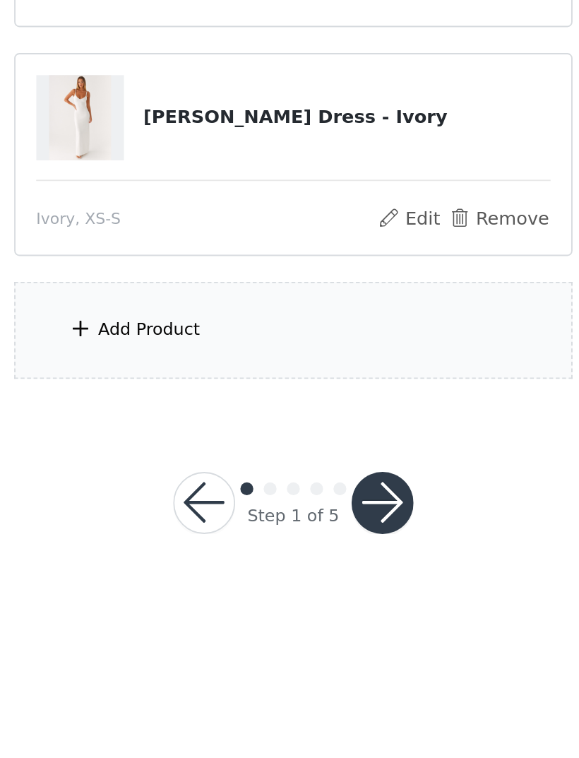
click at [137, 445] on div "Add Product" at bounding box center [289, 471] width 305 height 53
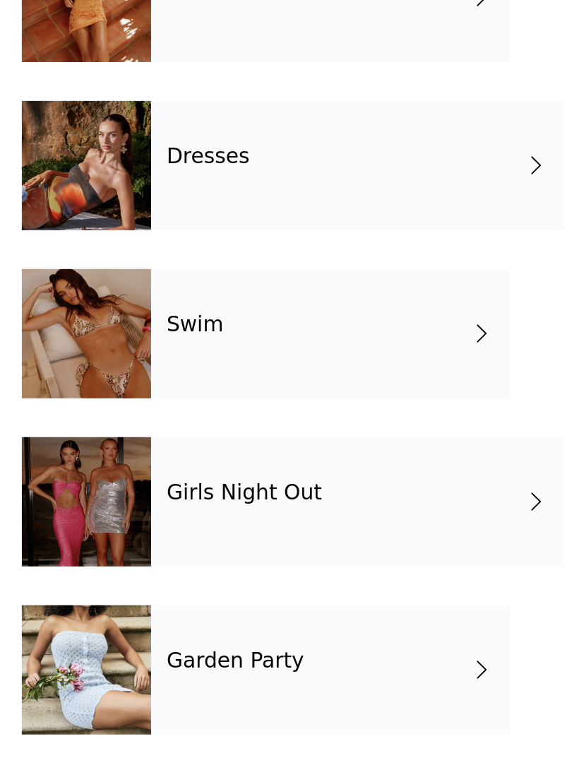
click at [141, 622] on div at bounding box center [176, 657] width 71 height 71
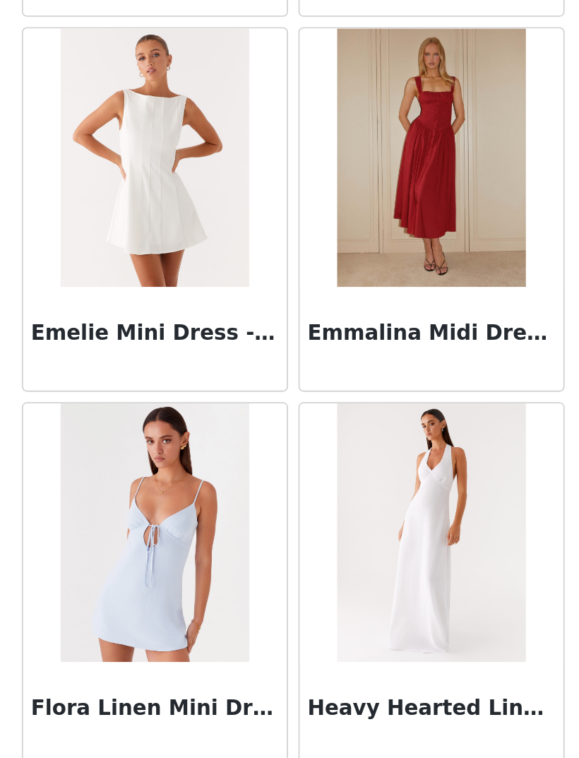
scroll to position [1404, 0]
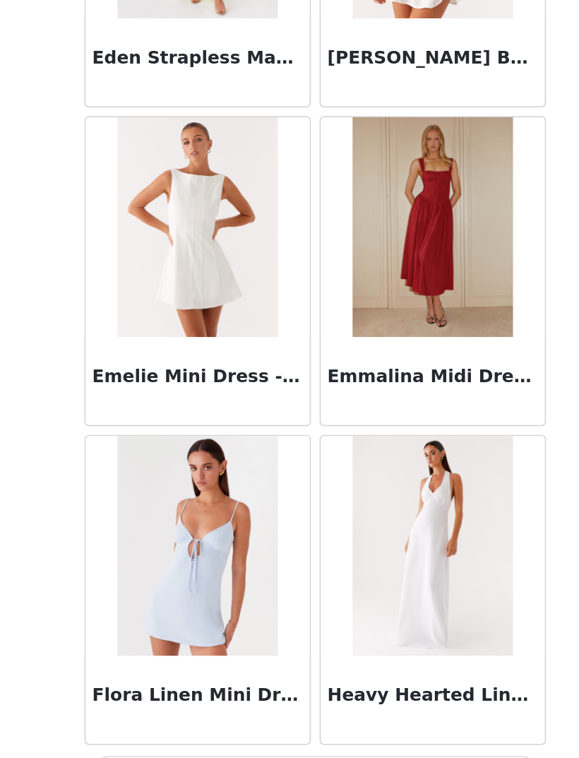
click at [273, 717] on button "Load More" at bounding box center [289, 734] width 297 height 34
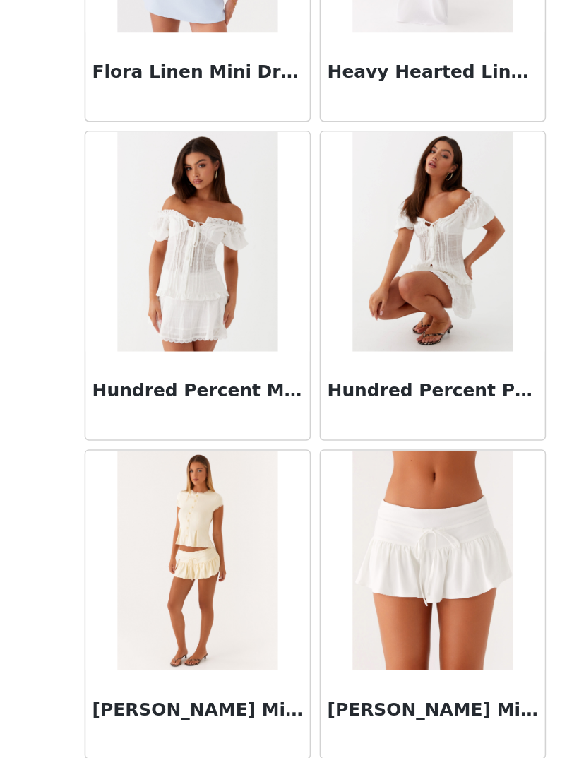
scroll to position [1807, 0]
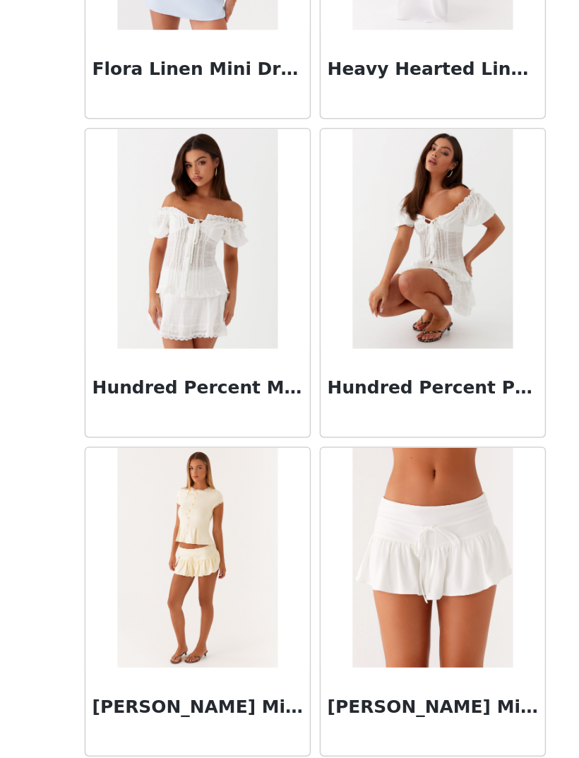
click at [175, 519] on img at bounding box center [214, 589] width 102 height 141
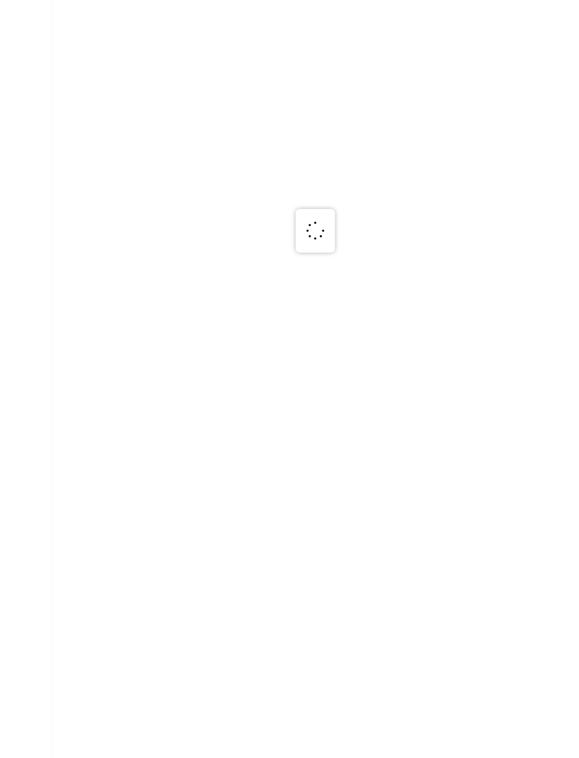
scroll to position [0, 0]
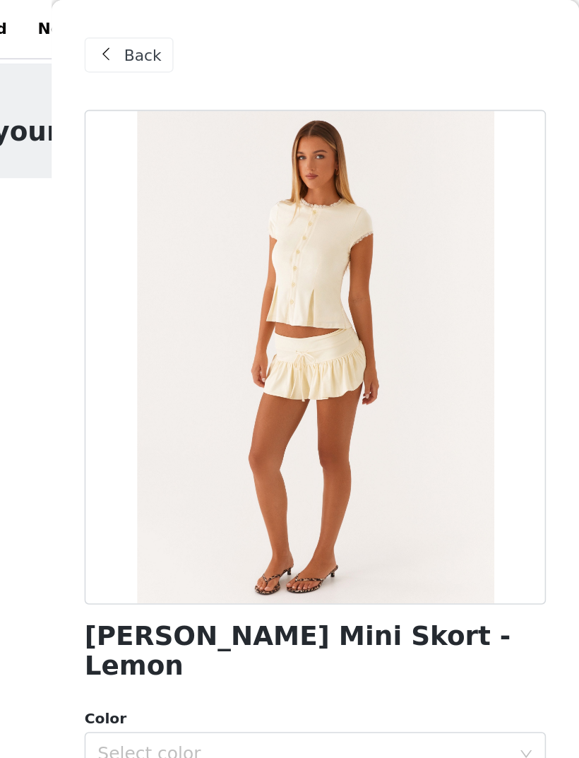
click at [167, 42] on span "Back" at bounding box center [179, 35] width 24 height 15
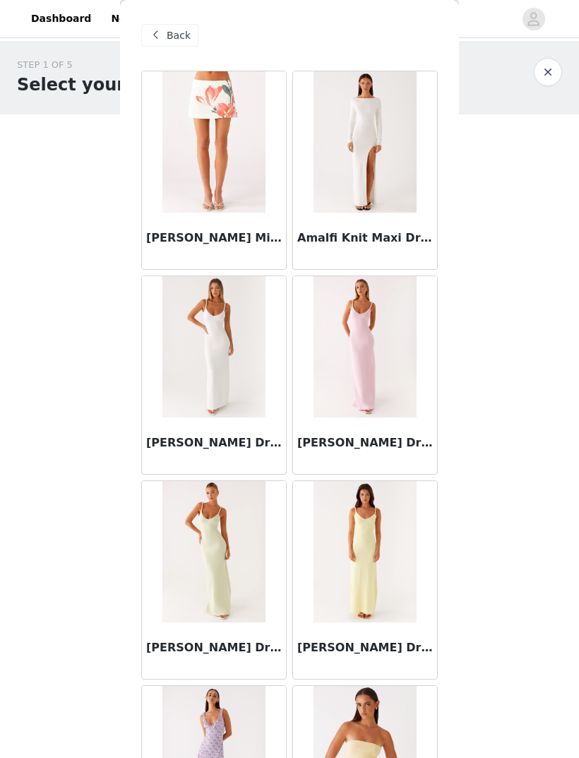
click at [173, 40] on span "Back" at bounding box center [179, 35] width 24 height 15
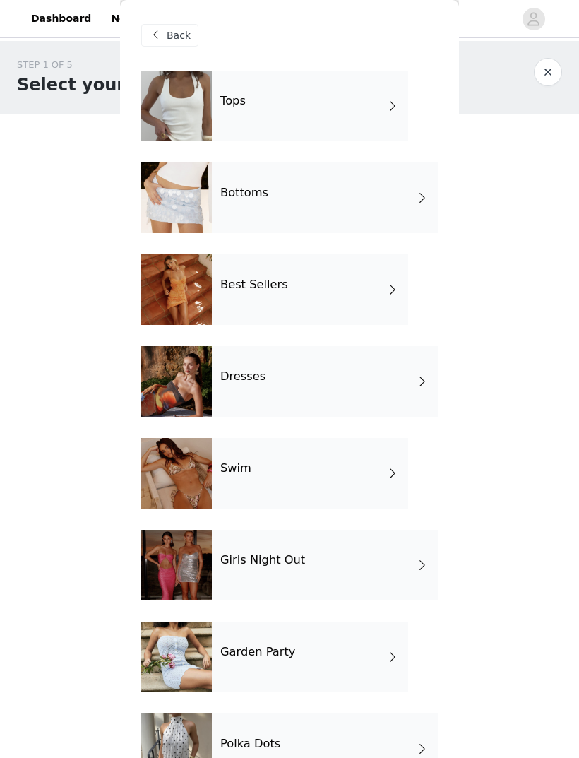
click at [392, 97] on div "Tops" at bounding box center [310, 106] width 196 height 71
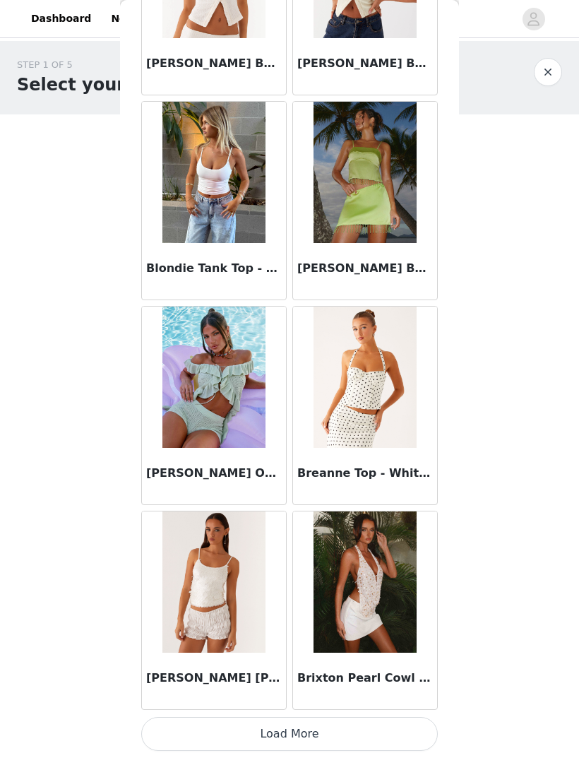
click at [375, 724] on button "Load More" at bounding box center [289, 734] width 297 height 34
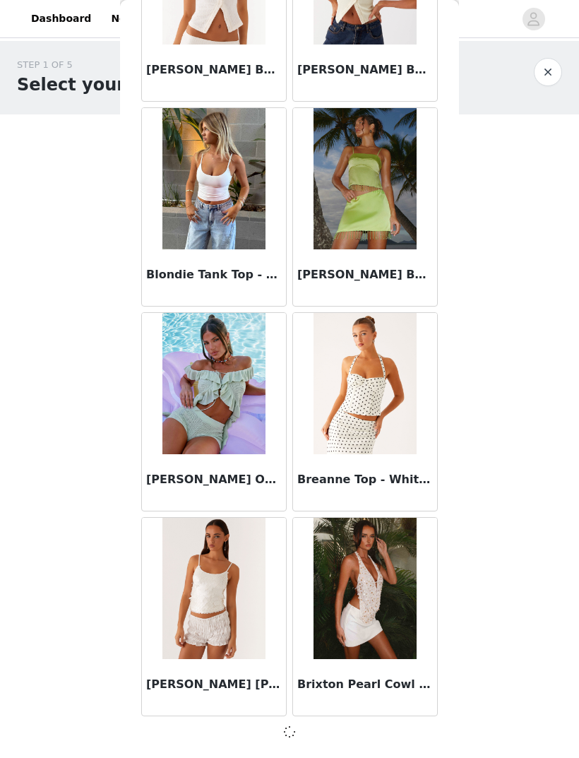
scroll to position [1398, 0]
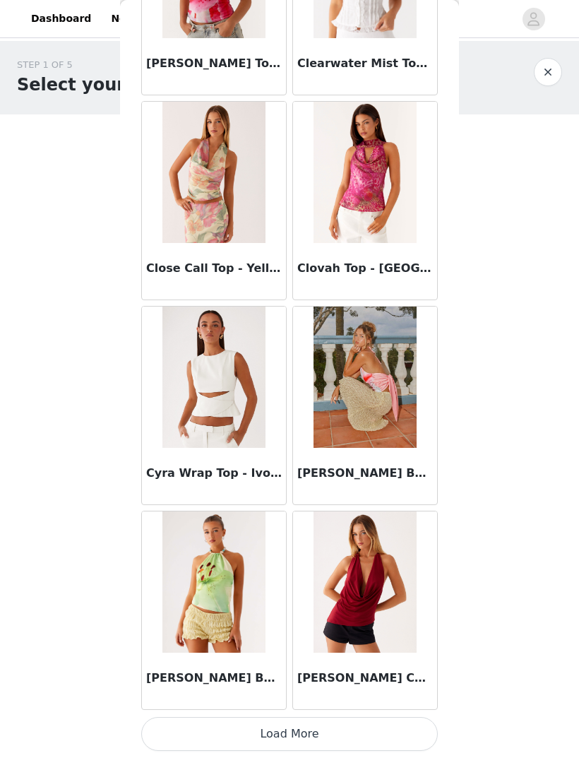
click at [371, 734] on button "Load More" at bounding box center [289, 734] width 297 height 34
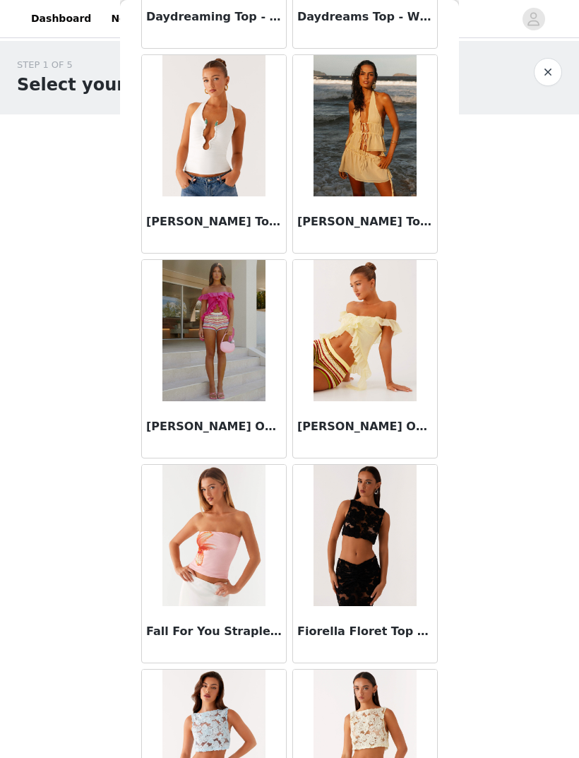
scroll to position [4561, 0]
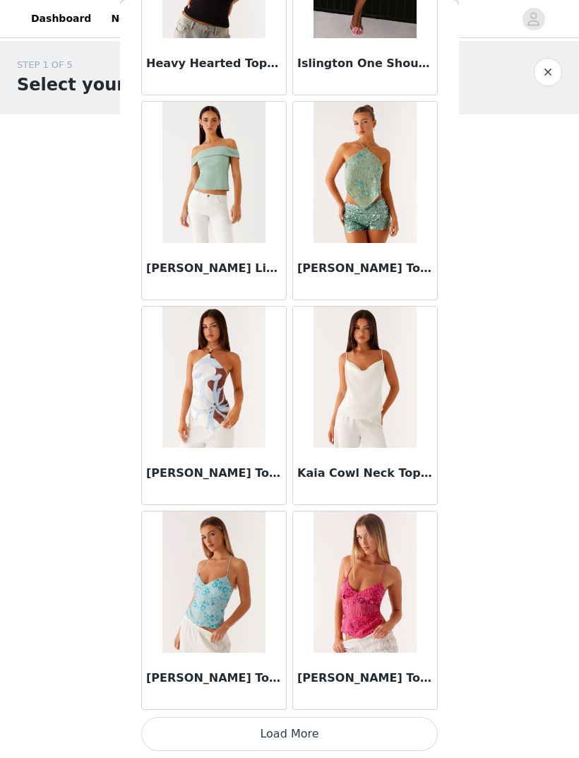
click at [389, 729] on button "Load More" at bounding box center [289, 734] width 297 height 34
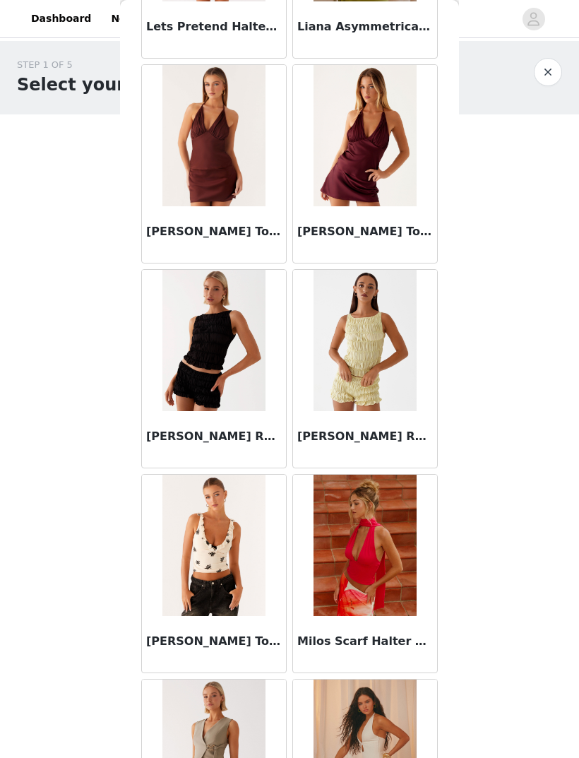
scroll to position [7303, 0]
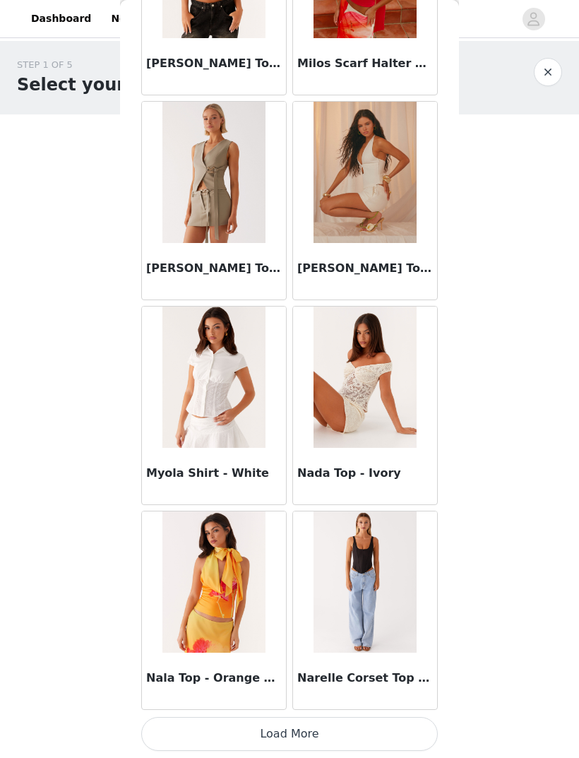
click at [403, 731] on button "Load More" at bounding box center [289, 734] width 297 height 34
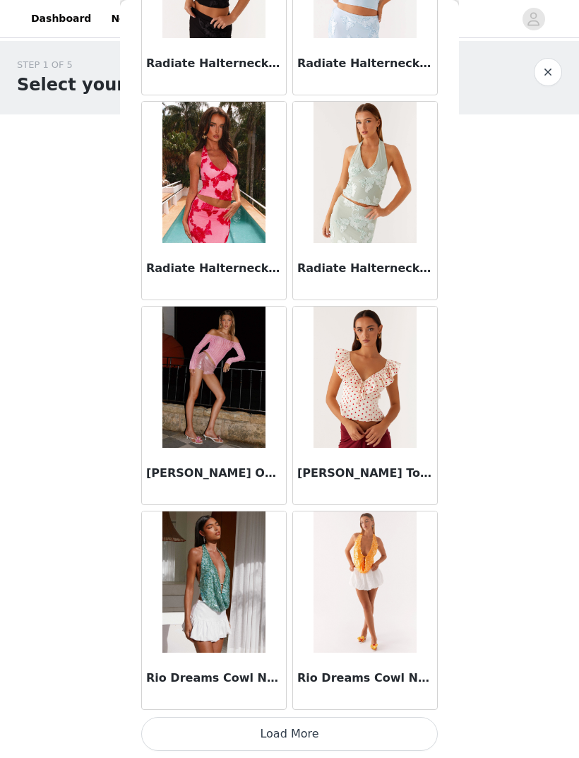
scroll to position [9602, 0]
click at [395, 729] on button "Load More" at bounding box center [289, 734] width 297 height 34
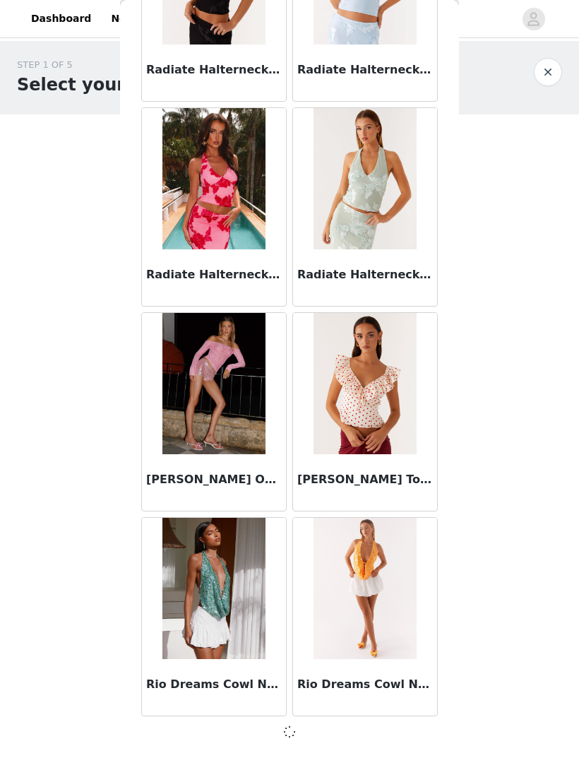
scroll to position [9596, 0]
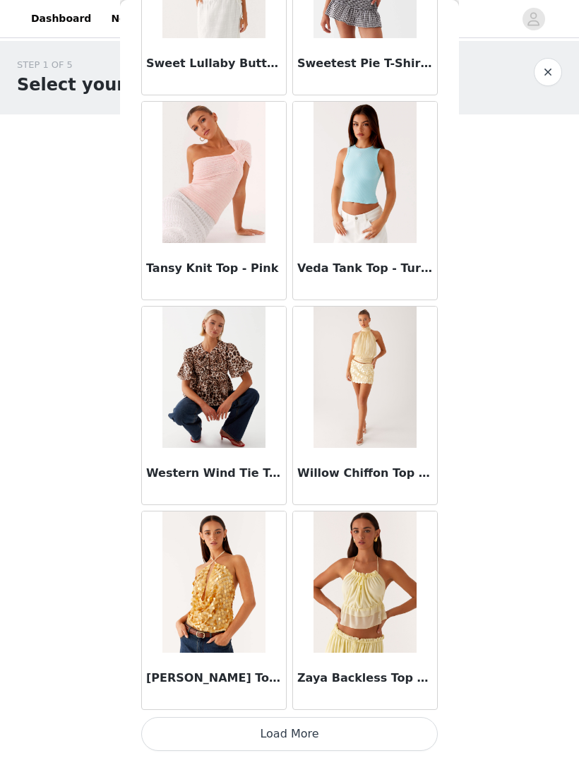
click at [403, 731] on button "Load More" at bounding box center [289, 734] width 297 height 34
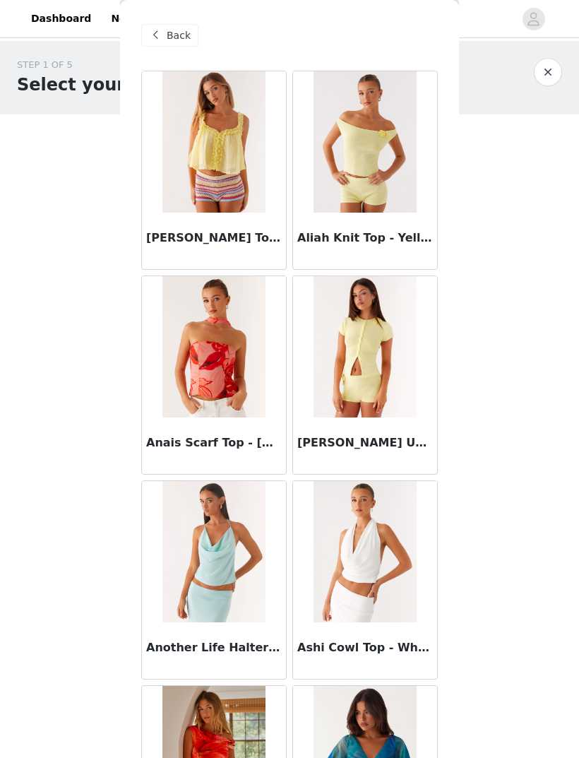
scroll to position [0, 0]
click at [182, 32] on span "Back" at bounding box center [179, 35] width 24 height 15
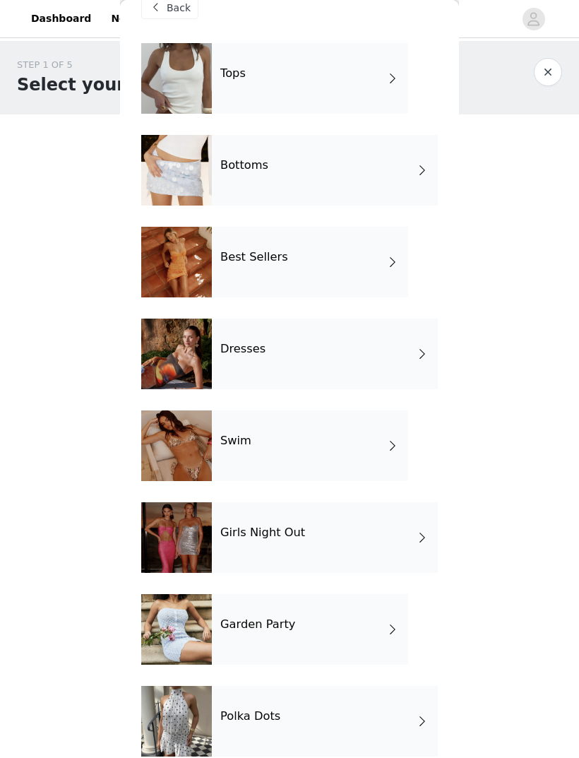
scroll to position [28, 0]
click at [398, 254] on span at bounding box center [393, 262] width 14 height 17
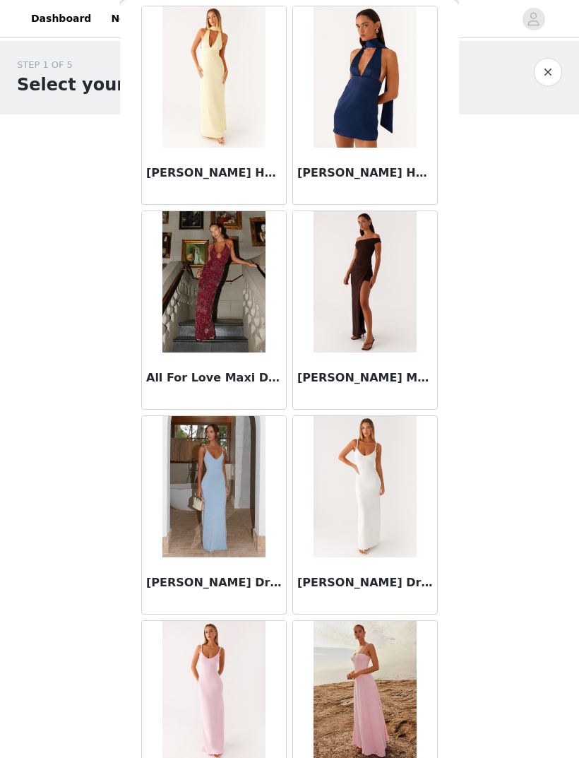
scroll to position [1066, 0]
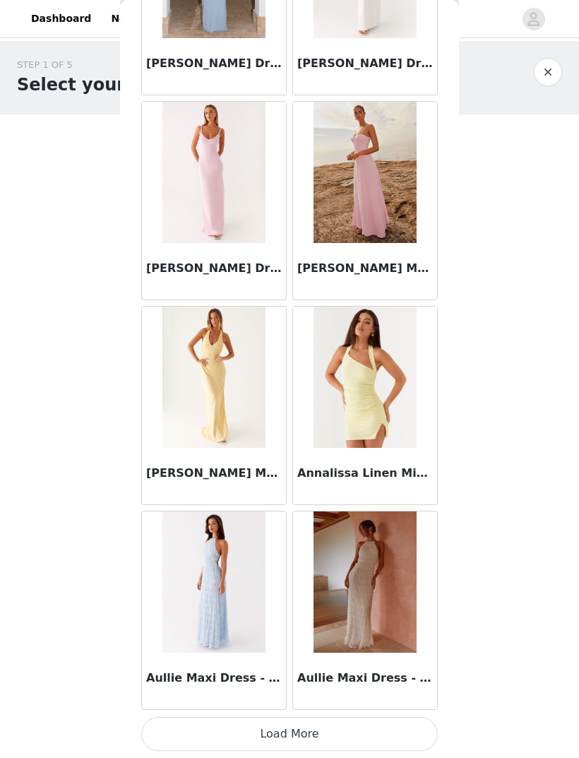
click at [410, 726] on button "Load More" at bounding box center [289, 734] width 297 height 34
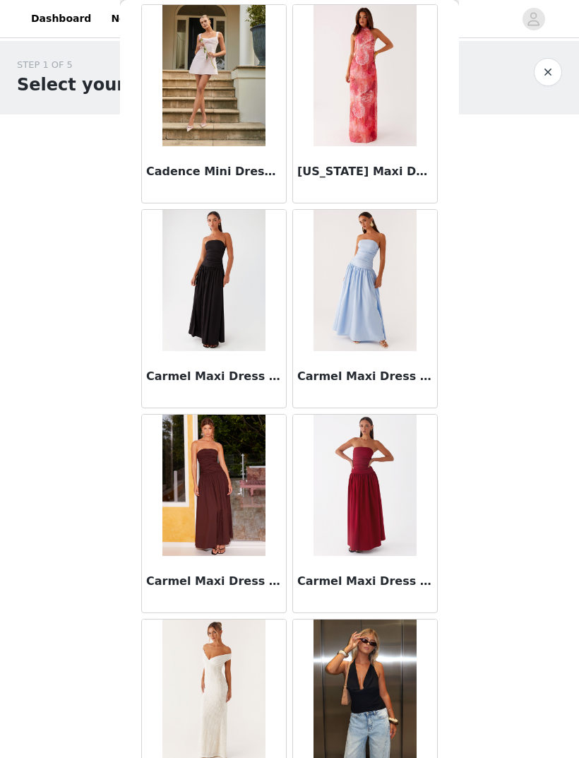
scroll to position [3214, 0]
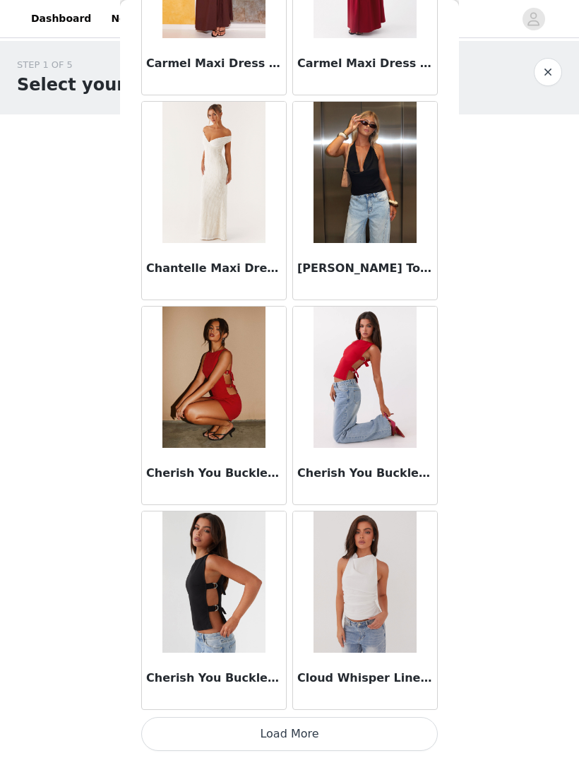
click at [399, 724] on button "Load More" at bounding box center [289, 734] width 297 height 34
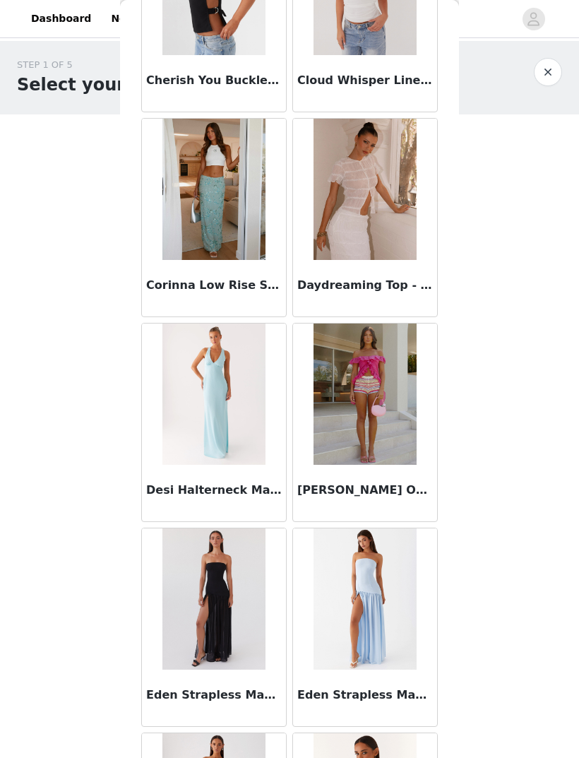
scroll to position [4052, 0]
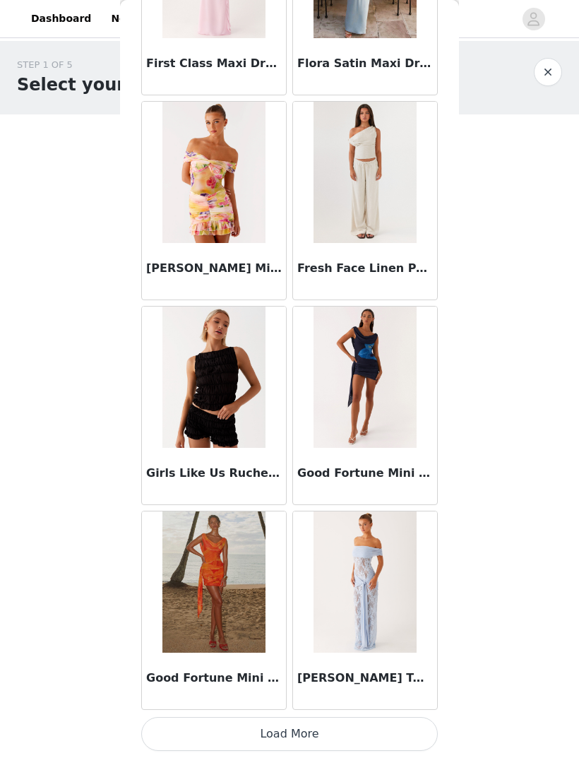
click at [413, 730] on button "Load More" at bounding box center [289, 734] width 297 height 34
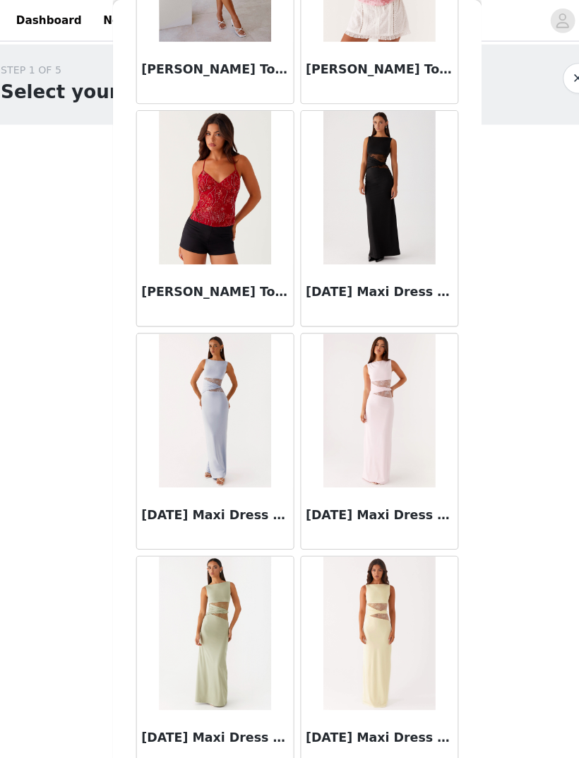
scroll to position [7552, 0]
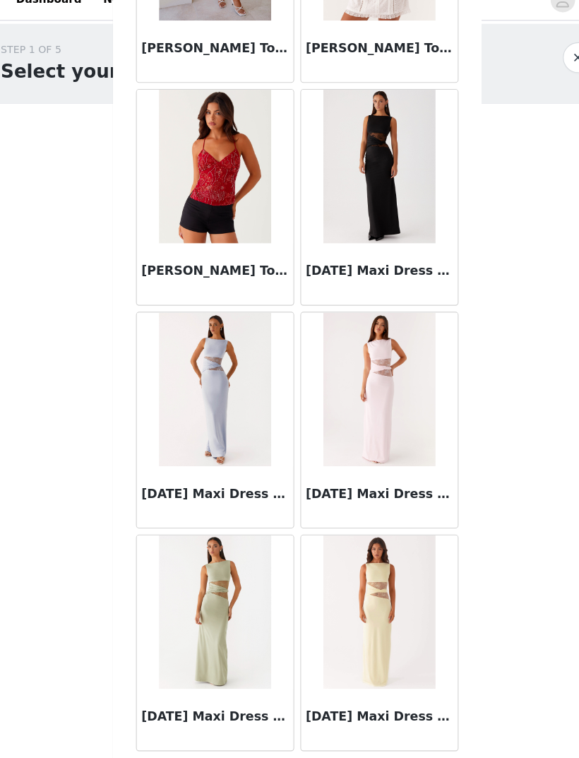
click at [382, 717] on button "Load More" at bounding box center [289, 734] width 297 height 34
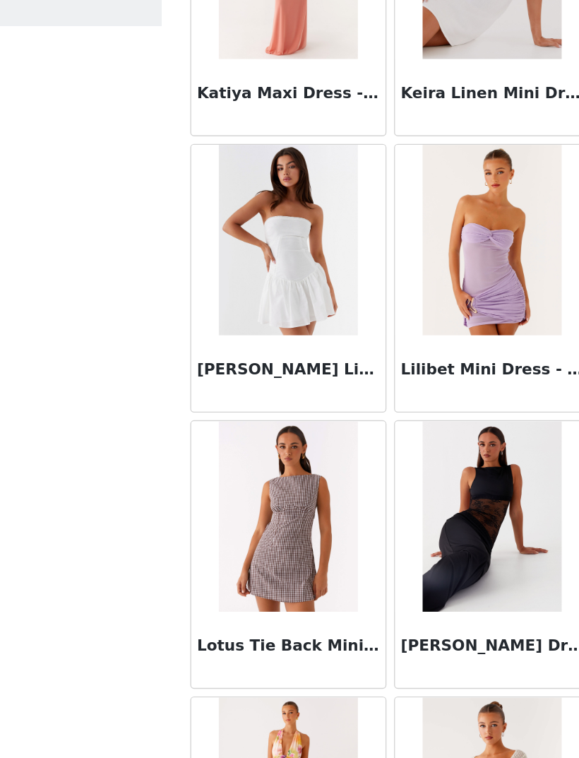
scroll to position [8271, 0]
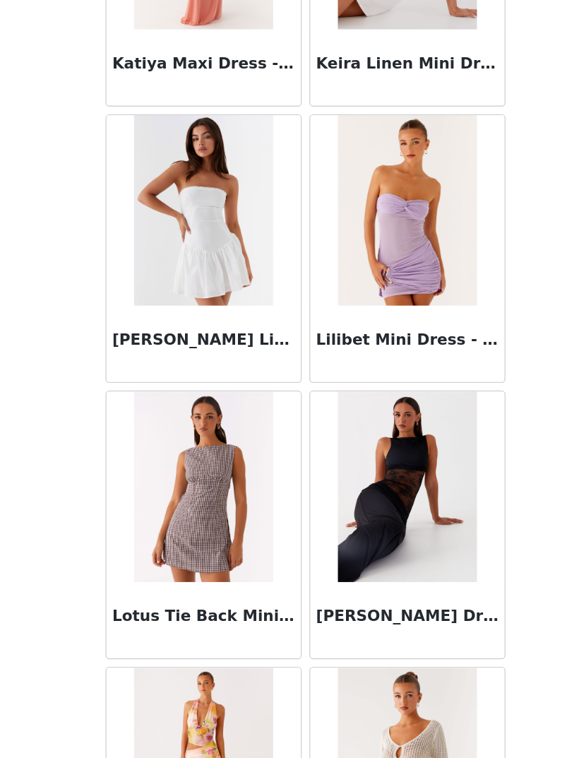
click at [326, 408] on img at bounding box center [365, 478] width 102 height 141
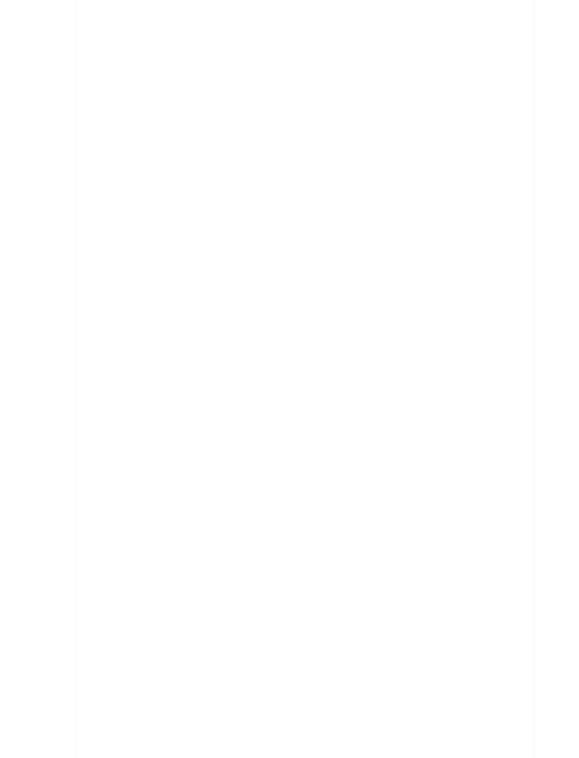
scroll to position [0, 0]
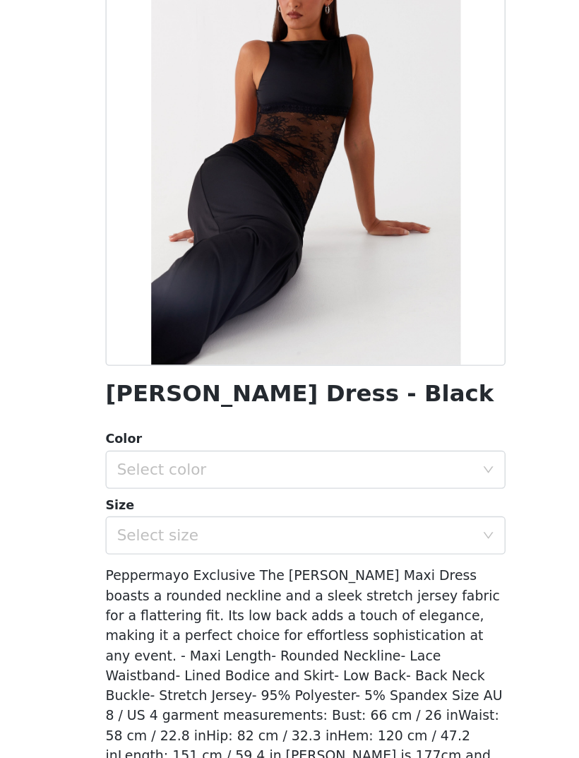
click at [324, 459] on div "Select color" at bounding box center [282, 466] width 264 height 14
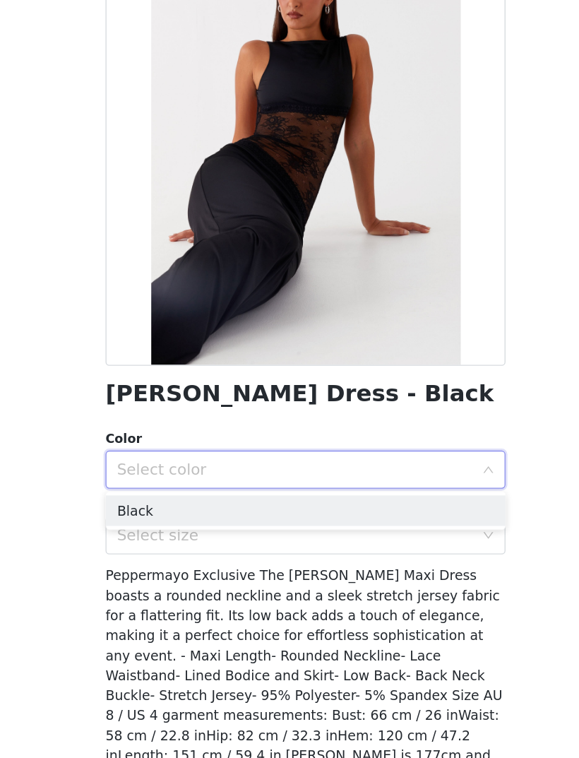
click at [235, 485] on li "Black" at bounding box center [289, 496] width 297 height 23
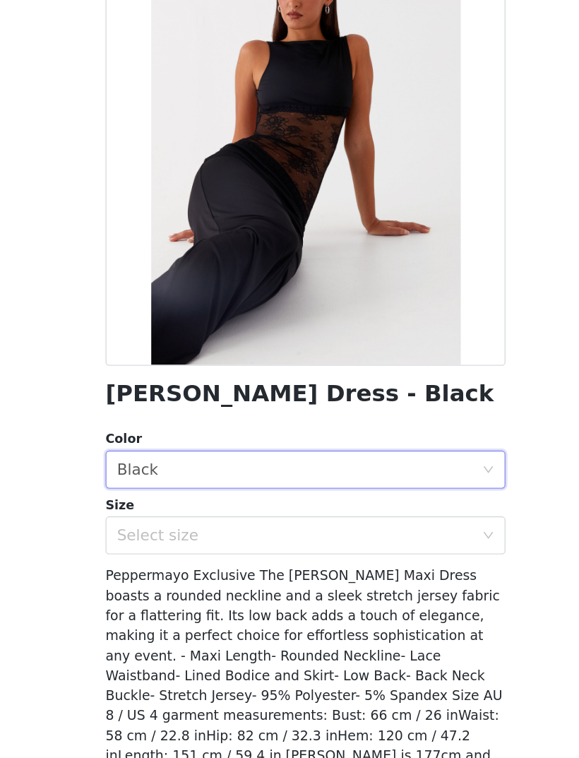
click at [240, 486] on div "Size" at bounding box center [289, 493] width 297 height 14
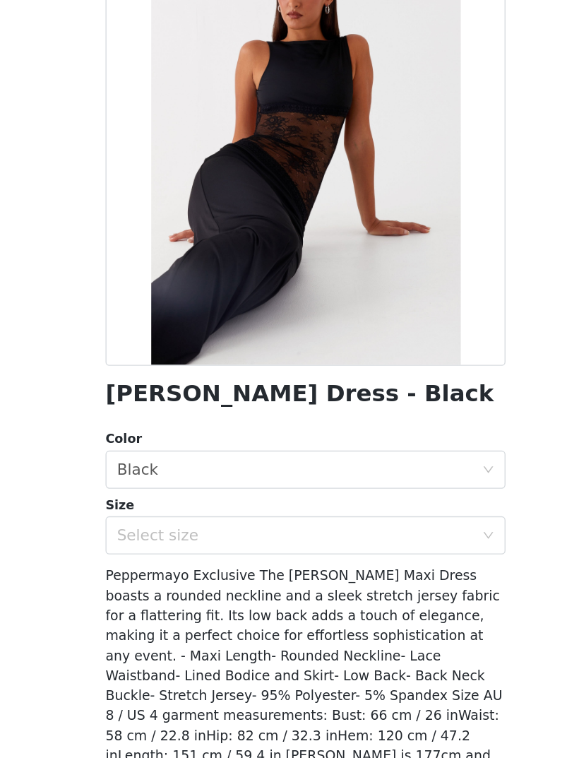
click at [235, 507] on div "Select size" at bounding box center [282, 514] width 264 height 14
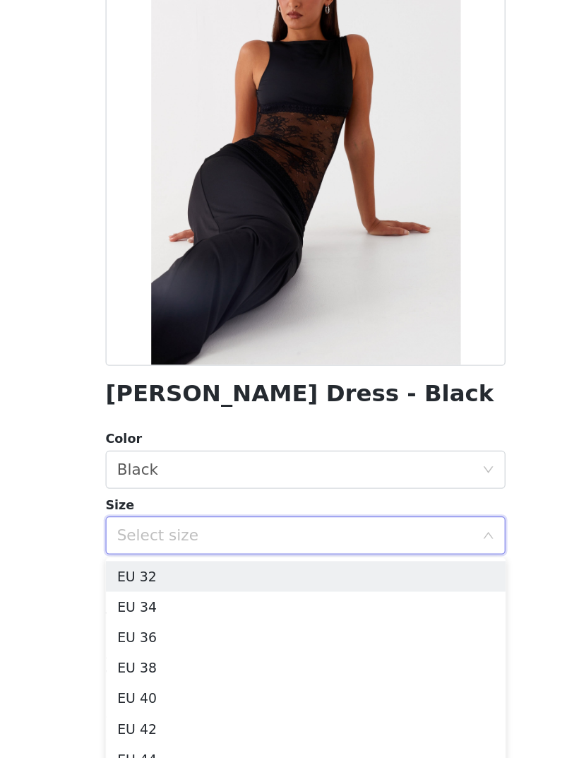
click at [208, 579] on li "EU 36" at bounding box center [289, 590] width 297 height 23
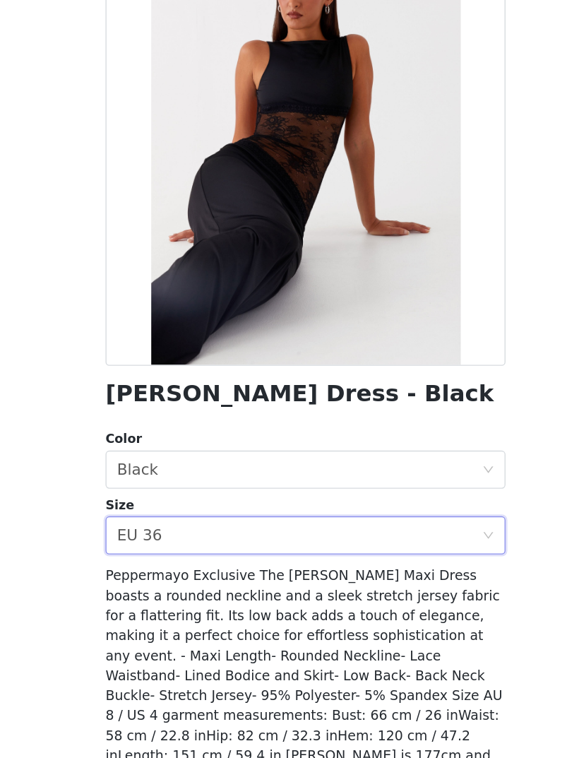
click at [318, 709] on button "Add Product" at bounding box center [289, 726] width 297 height 34
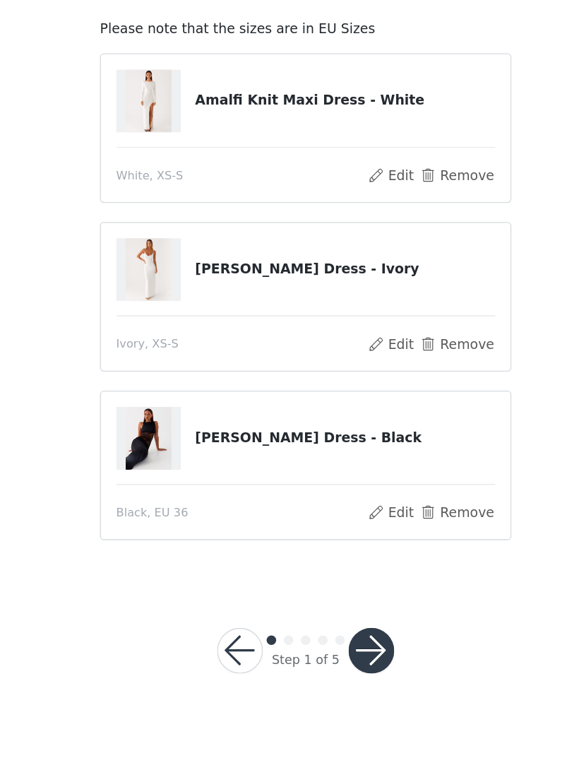
click at [322, 583] on button "button" at bounding box center [339, 600] width 34 height 34
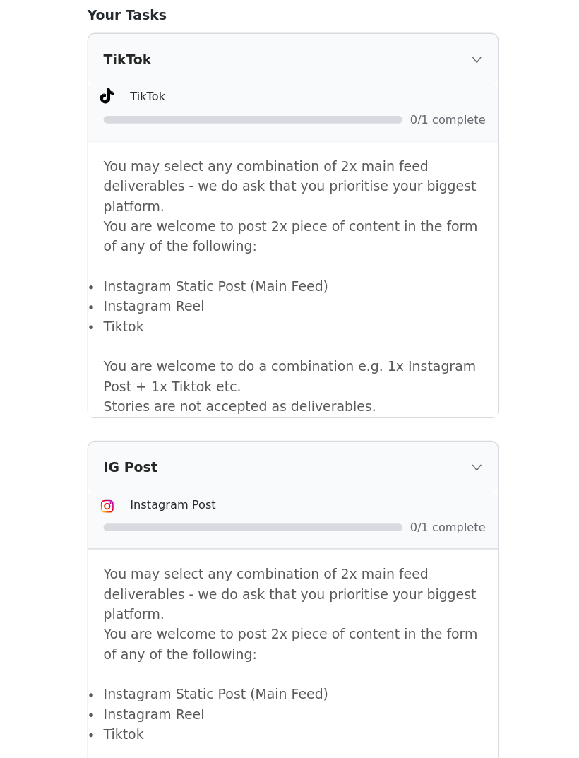
scroll to position [996, 0]
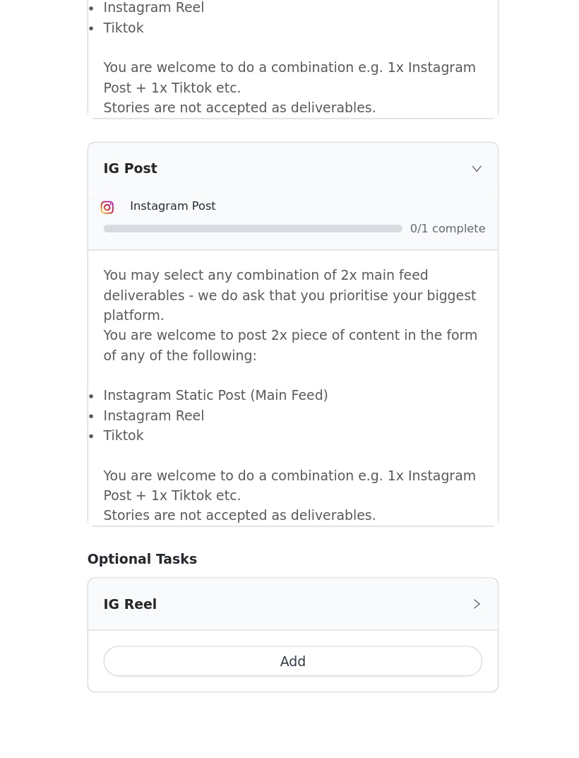
click at [322, 744] on button "button" at bounding box center [339, 761] width 34 height 34
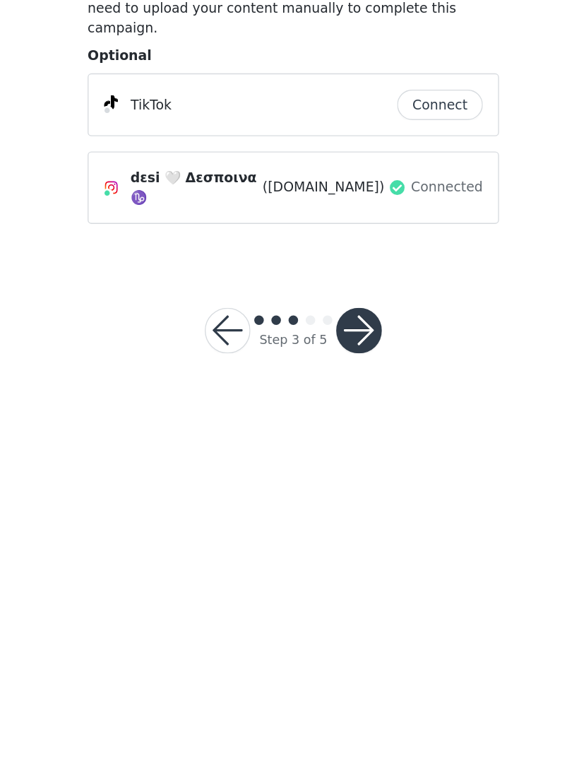
click at [322, 391] on button "button" at bounding box center [339, 408] width 34 height 34
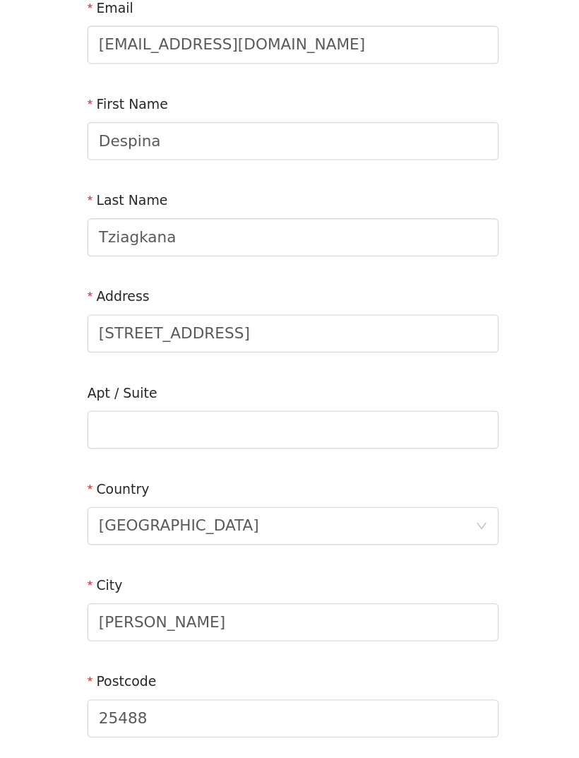
scroll to position [163, 0]
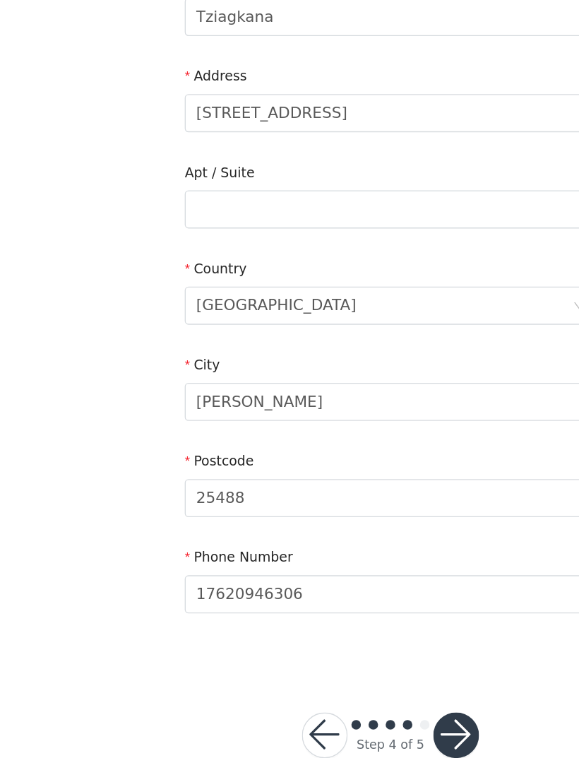
click at [348, 691] on button "button" at bounding box center [339, 708] width 34 height 34
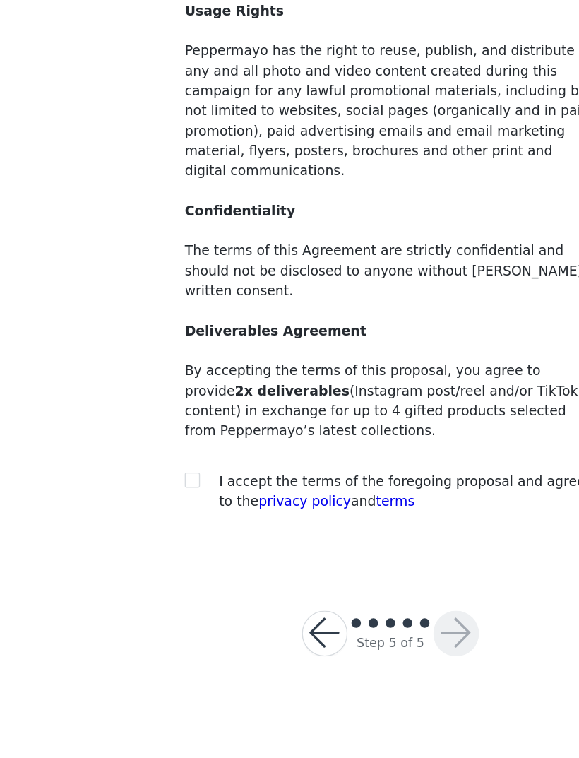
click at [142, 513] on input "checkbox" at bounding box center [142, 518] width 10 height 10
checkbox input "true"
click at [346, 616] on button "button" at bounding box center [339, 633] width 34 height 34
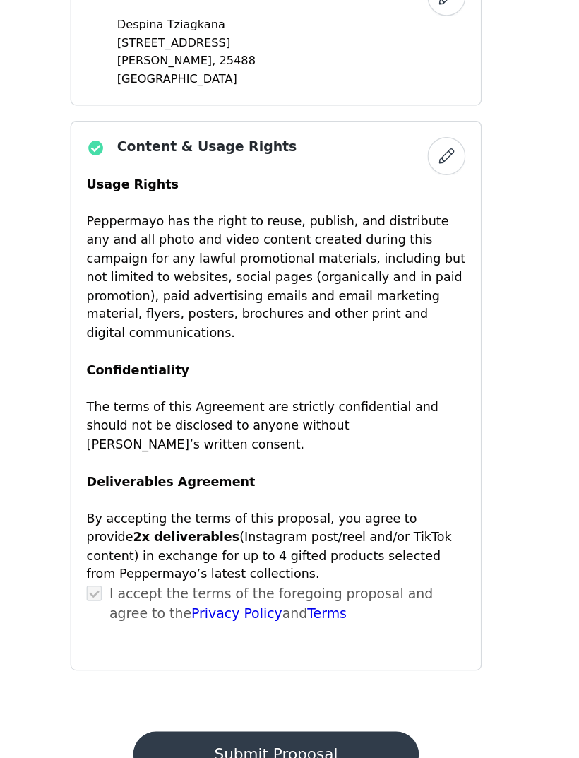
click at [281, 705] on button "Submit Proposal" at bounding box center [289, 722] width 211 height 34
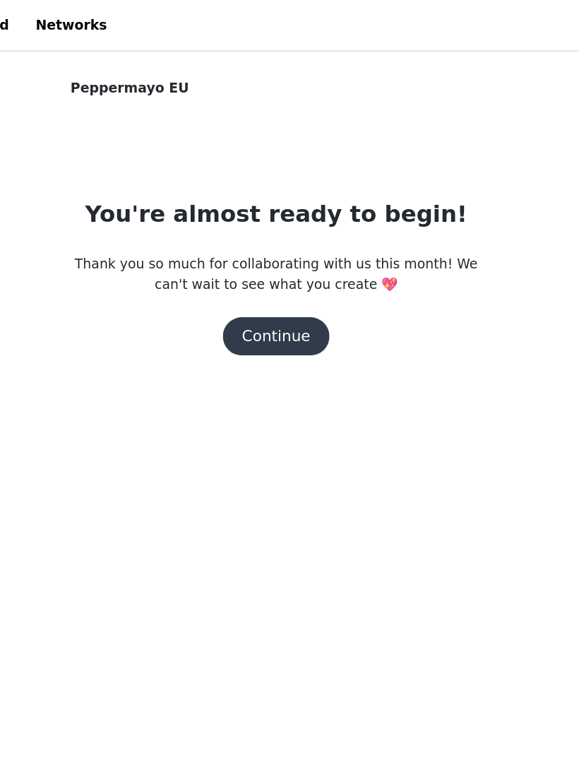
click at [250, 257] on button "Continue" at bounding box center [289, 249] width 79 height 28
